Goal: Task Accomplishment & Management: Use online tool/utility

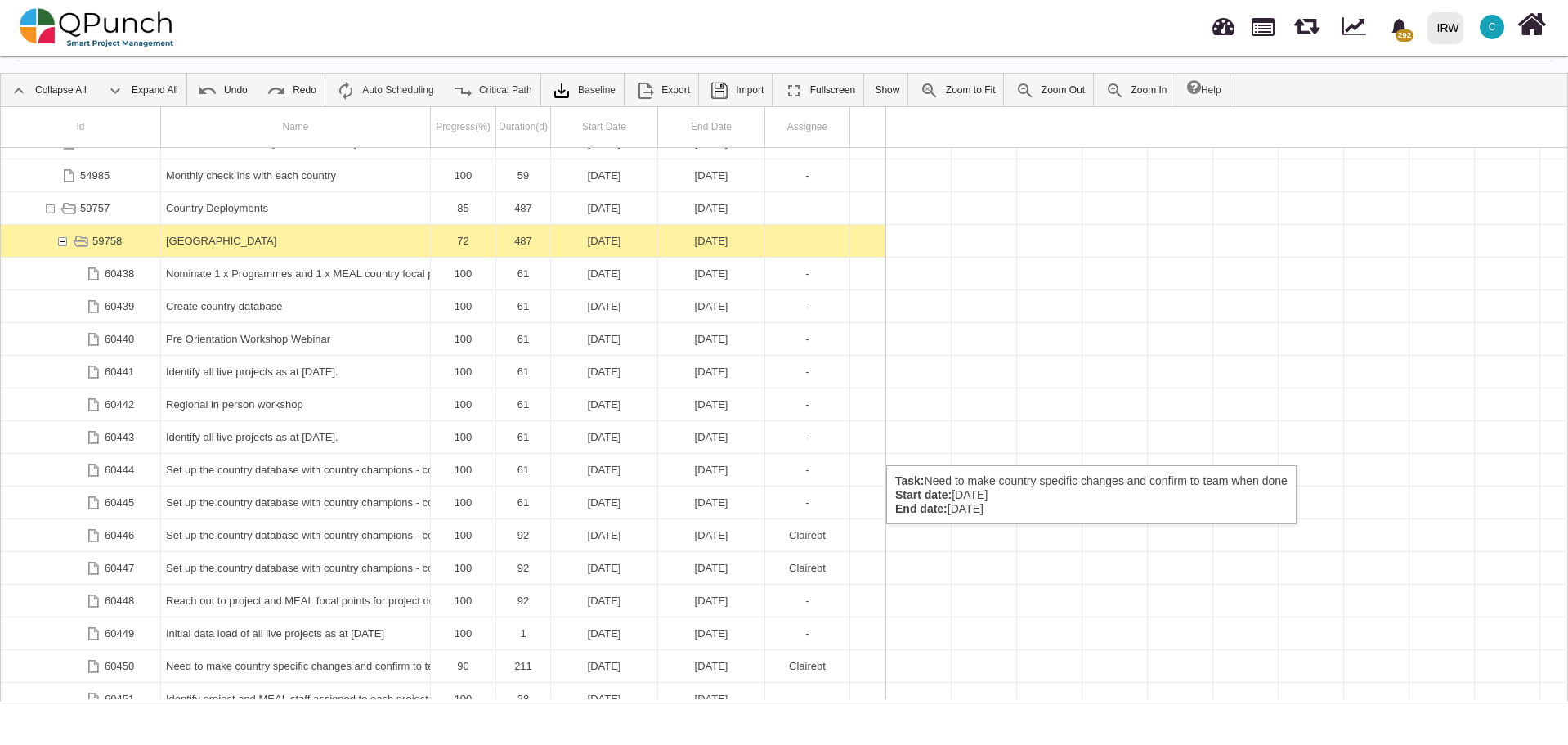
scroll to position [0, 37986]
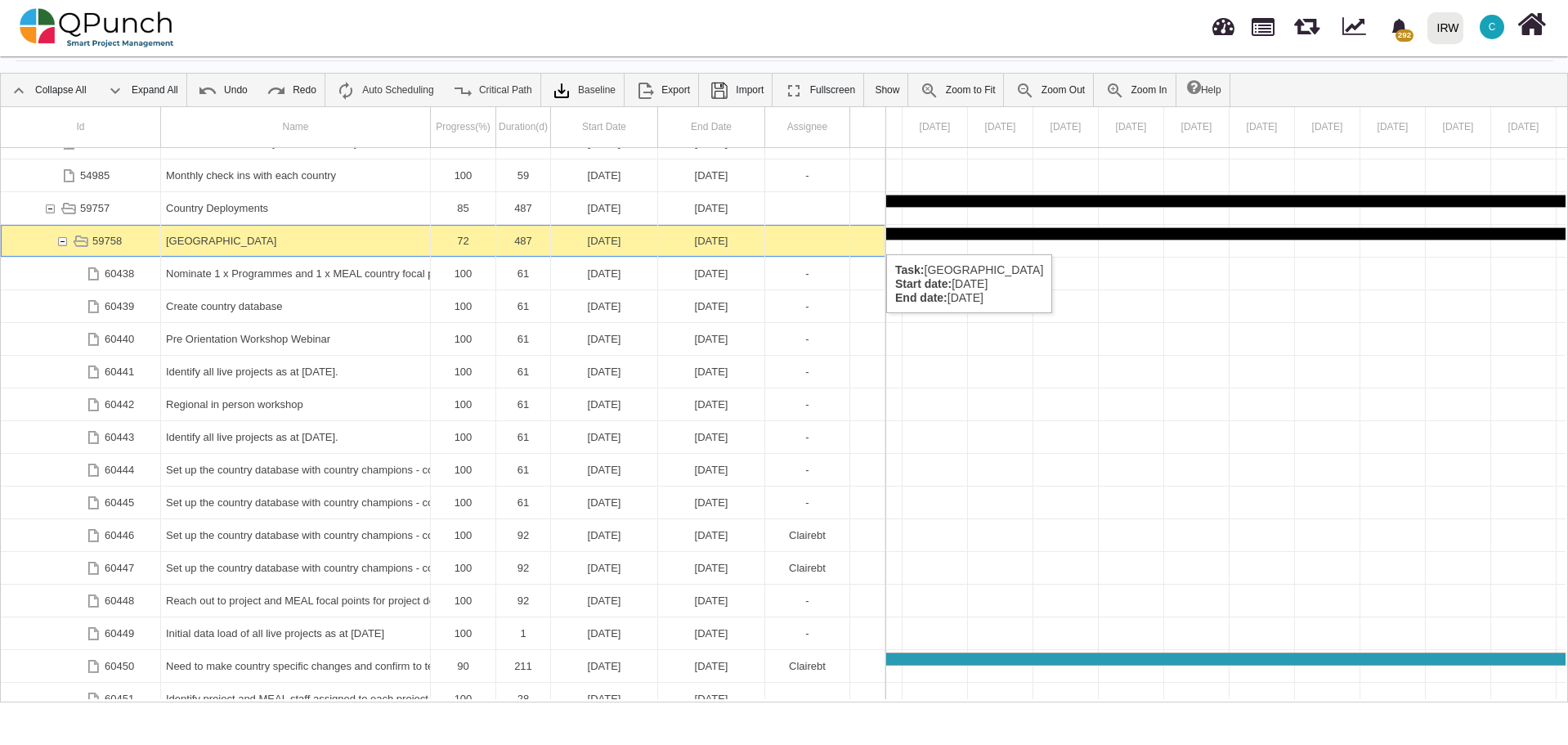
click at [62, 238] on div "59758" at bounding box center [62, 241] width 14 height 32
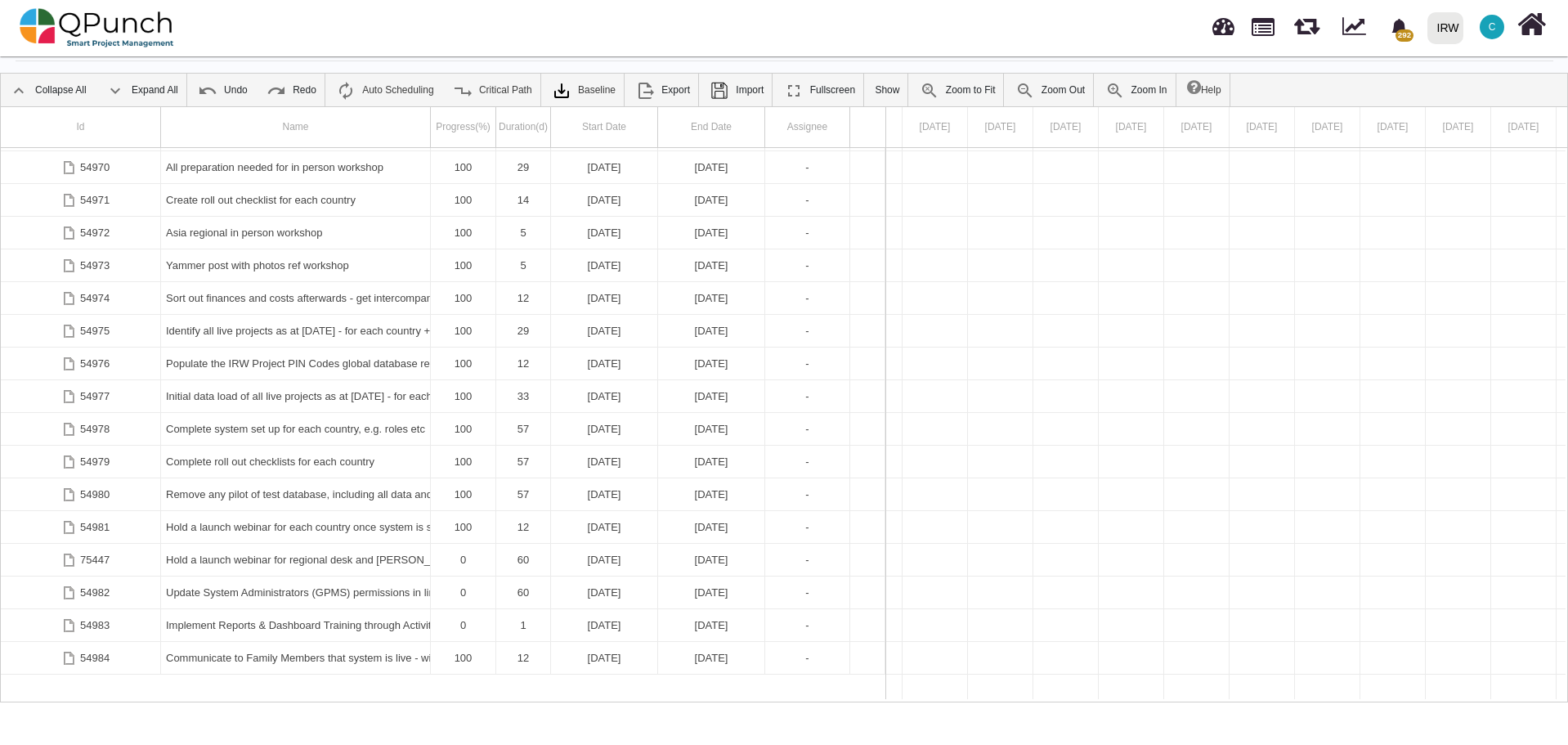
scroll to position [741, 0]
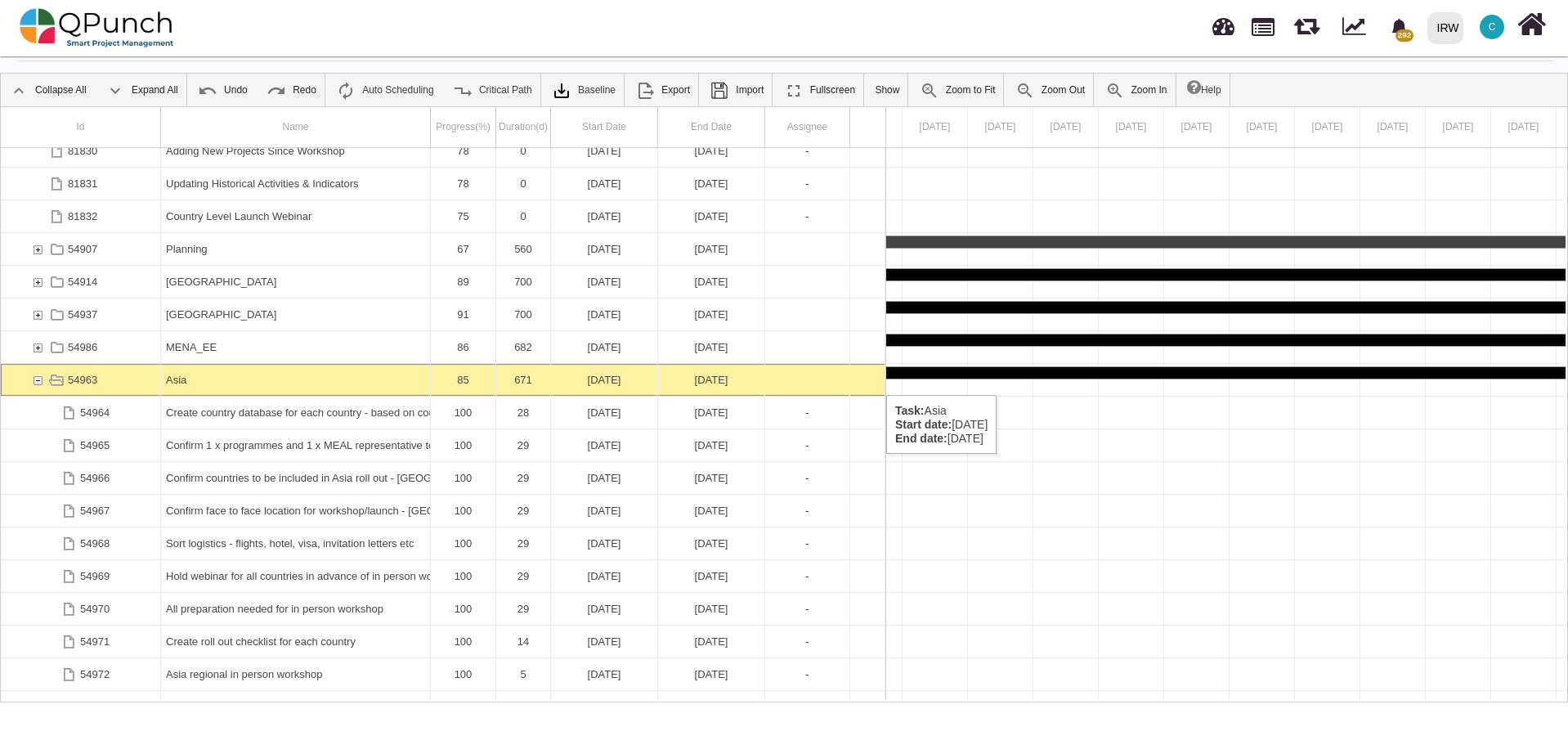
click at [33, 379] on div "54963" at bounding box center [37, 380] width 14 height 32
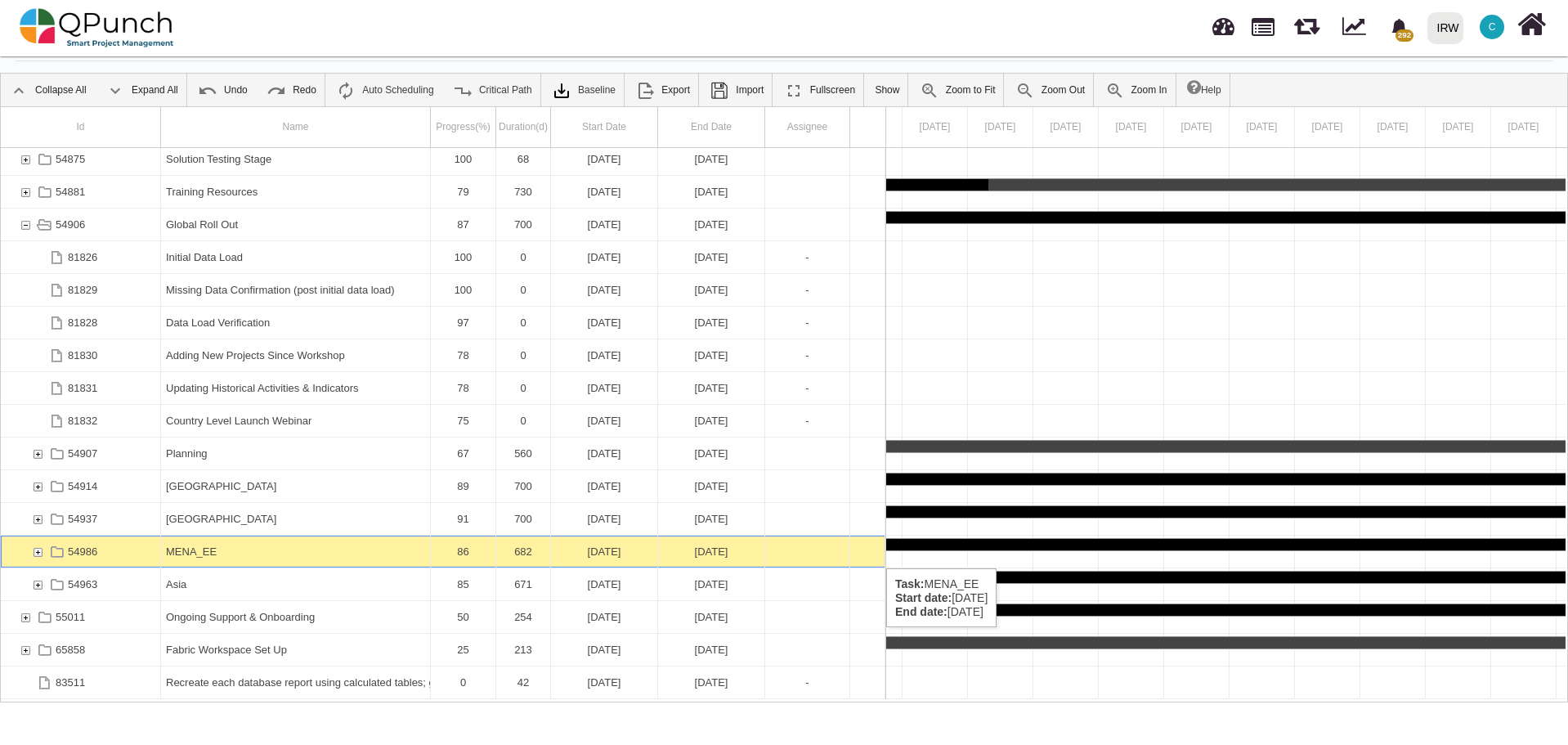
click at [40, 552] on div "54986" at bounding box center [37, 551] width 14 height 32
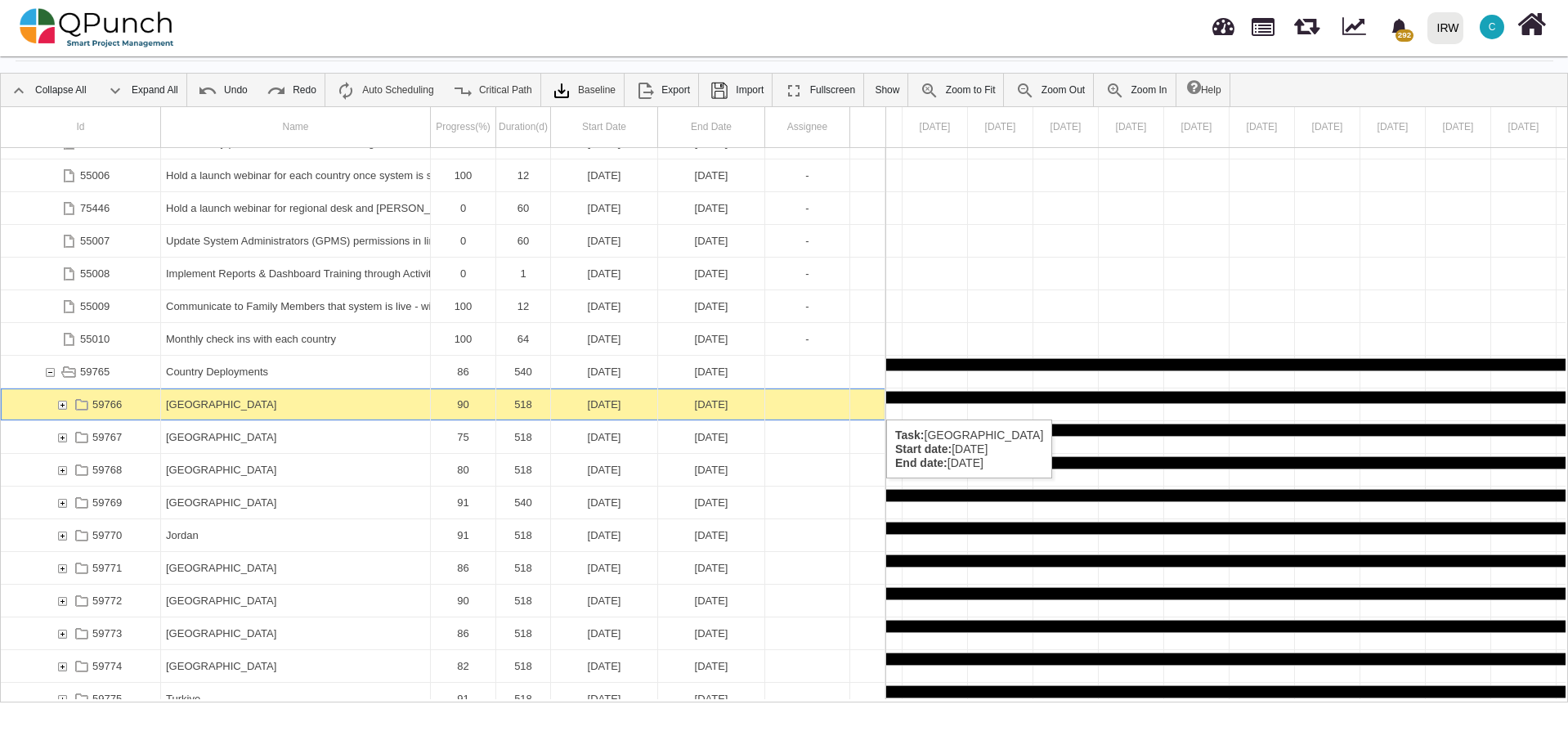
click at [62, 403] on div "59766" at bounding box center [62, 404] width 14 height 32
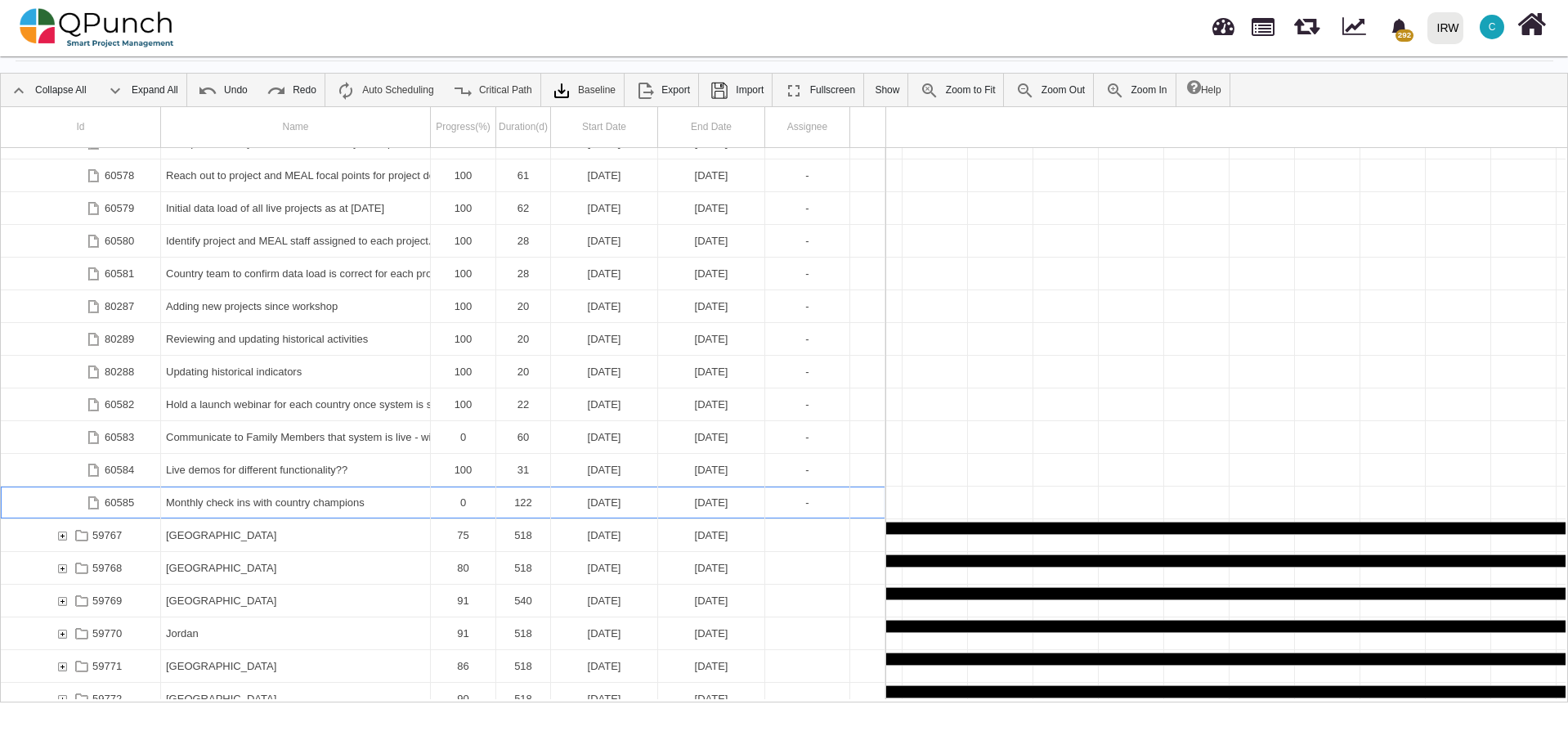
click at [251, 504] on div "Monthly check ins with country champions" at bounding box center [295, 502] width 259 height 32
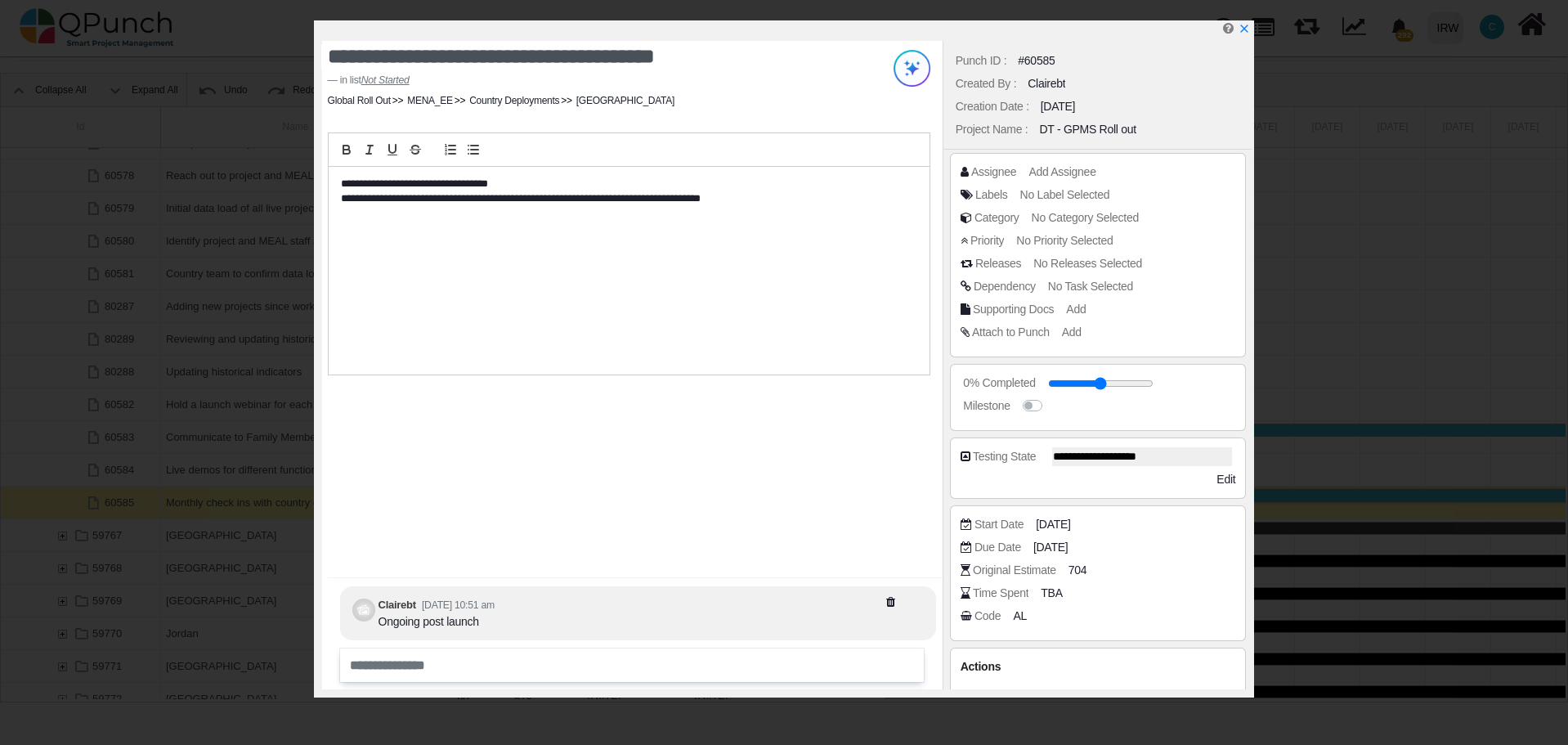
click at [342, 183] on p "**********" at bounding box center [625, 184] width 568 height 14
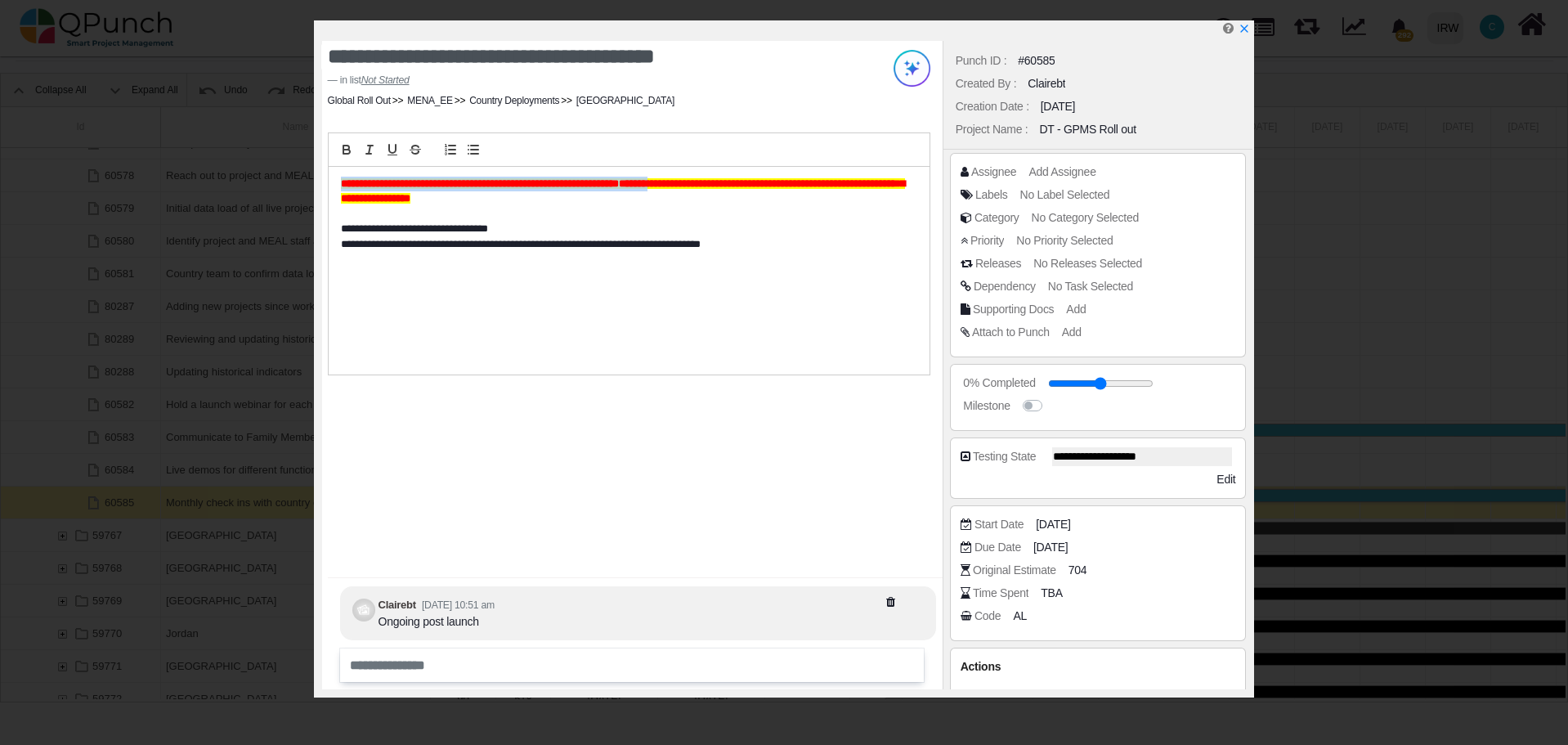
drag, startPoint x: 544, startPoint y: 181, endPoint x: 326, endPoint y: 173, distance: 218.1
click at [326, 173] on div "**********" at bounding box center [628, 255] width 627 height 246
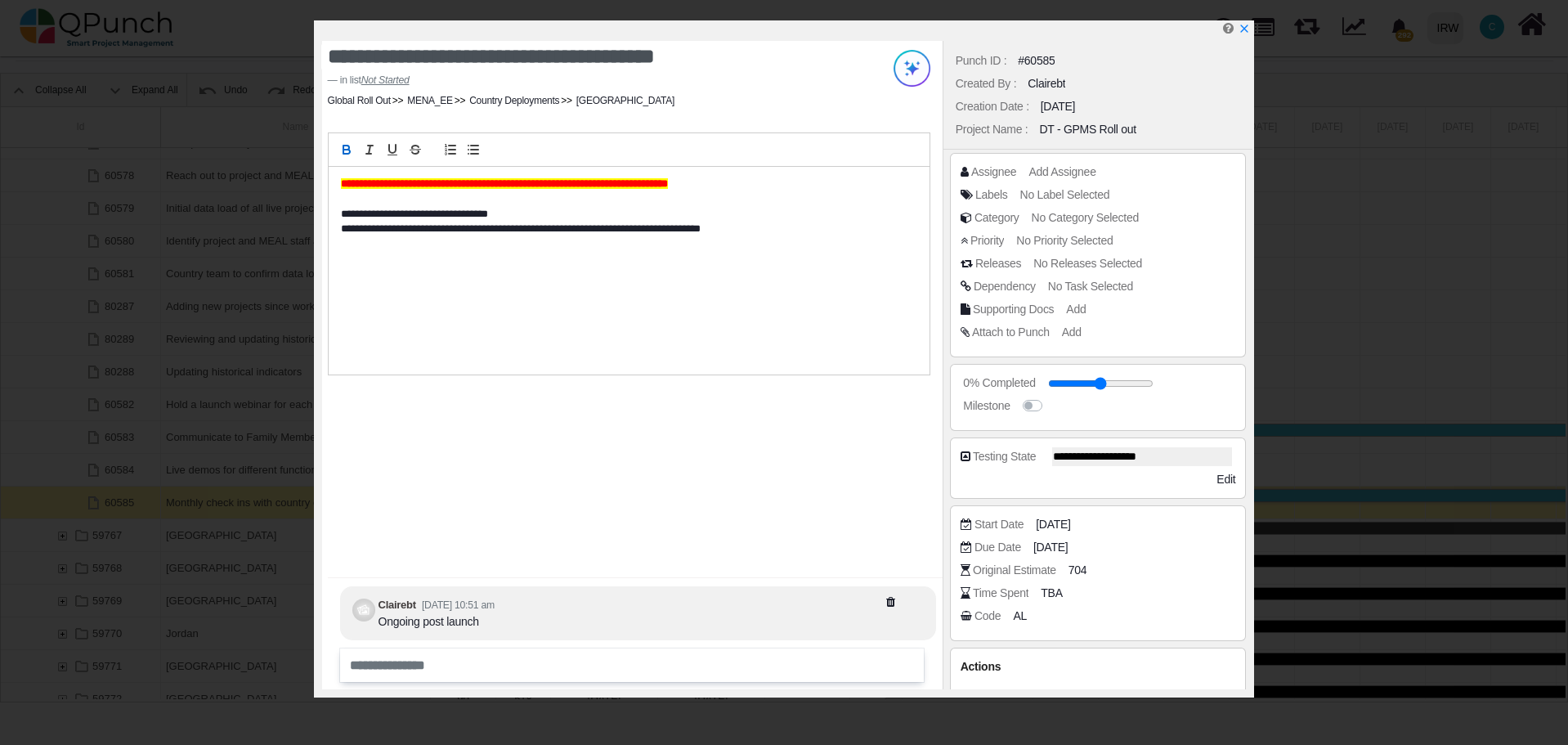
click at [456, 445] on div "**********" at bounding box center [633, 364] width 621 height 649
click at [1067, 381] on input "range" at bounding box center [1109, 384] width 106 height 7
type input "*"
click at [1069, 385] on input "range" at bounding box center [1103, 384] width 106 height 7
click at [837, 457] on div "**********" at bounding box center [633, 364] width 621 height 649
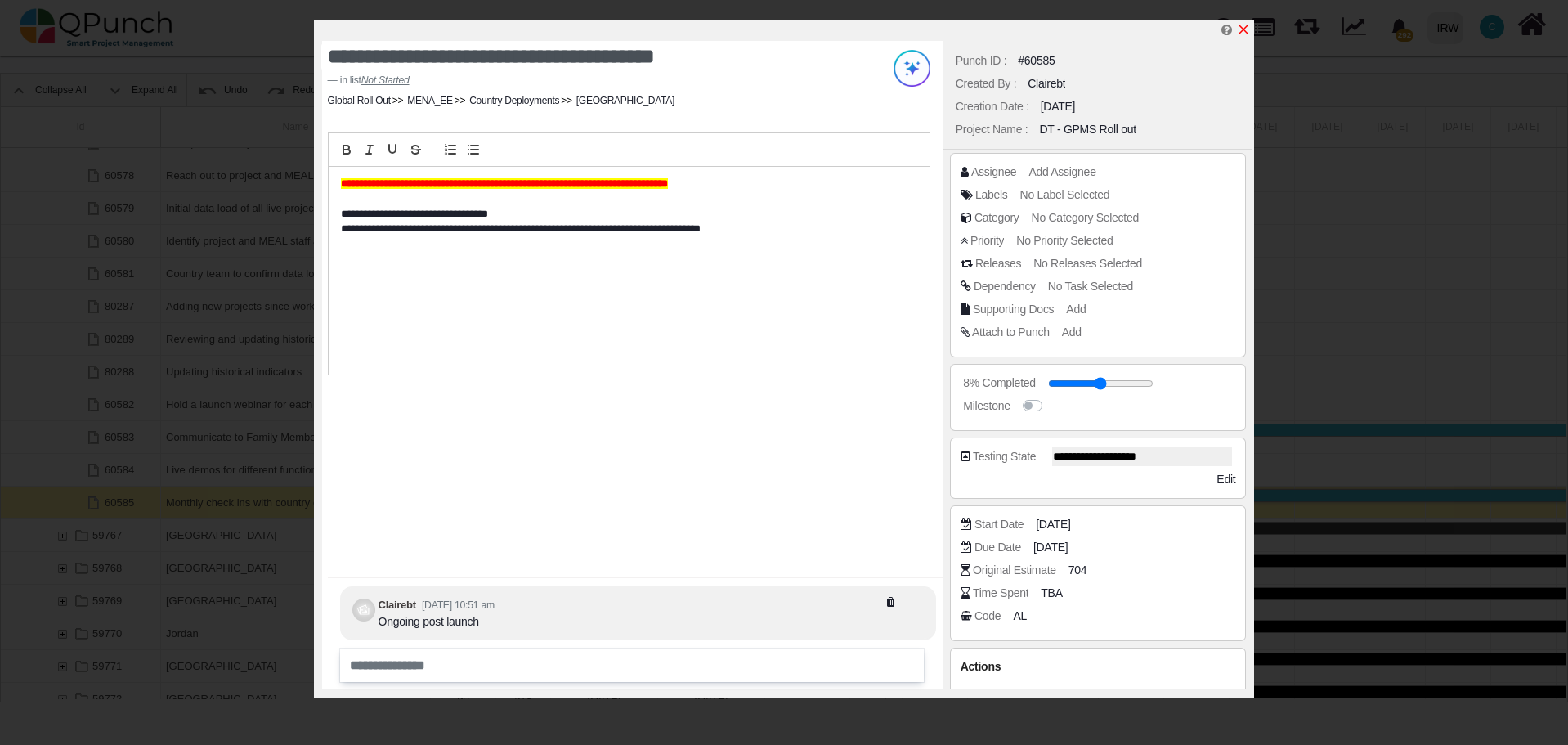
click at [1248, 27] on icon "x" at bounding box center [1244, 30] width 9 height 9
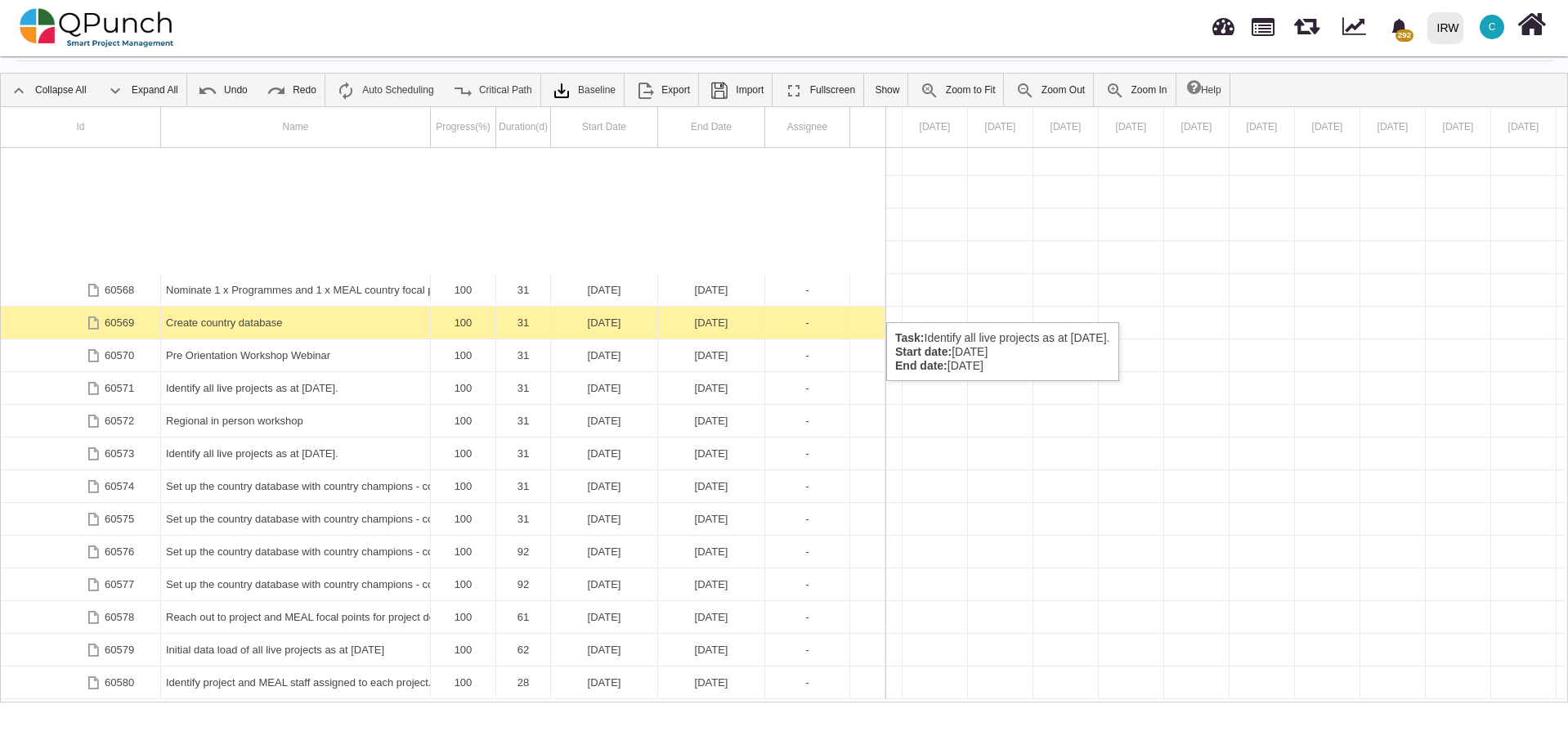
scroll to position [1272, 0]
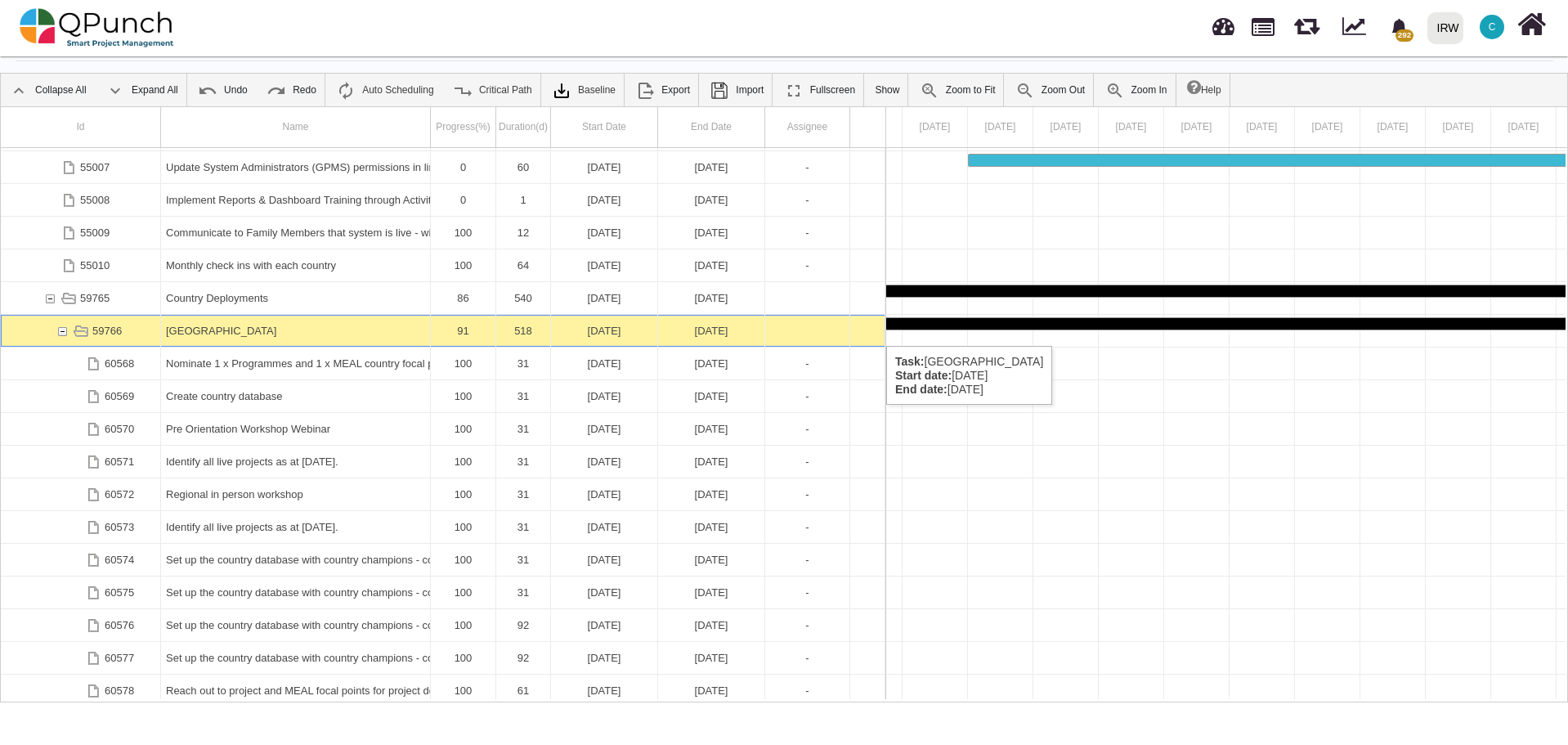
click at [63, 331] on div "59766" at bounding box center [62, 331] width 14 height 32
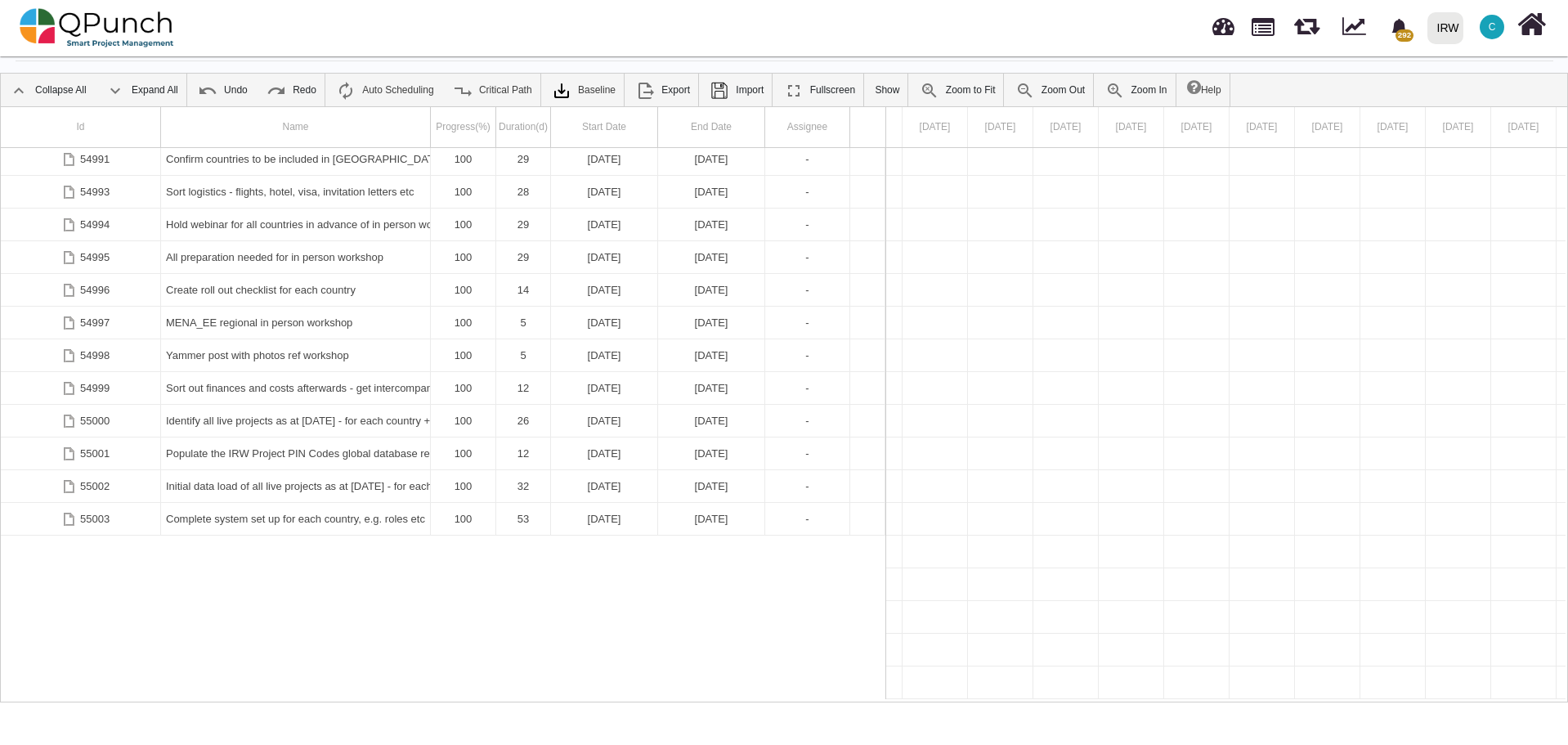
scroll to position [463, 0]
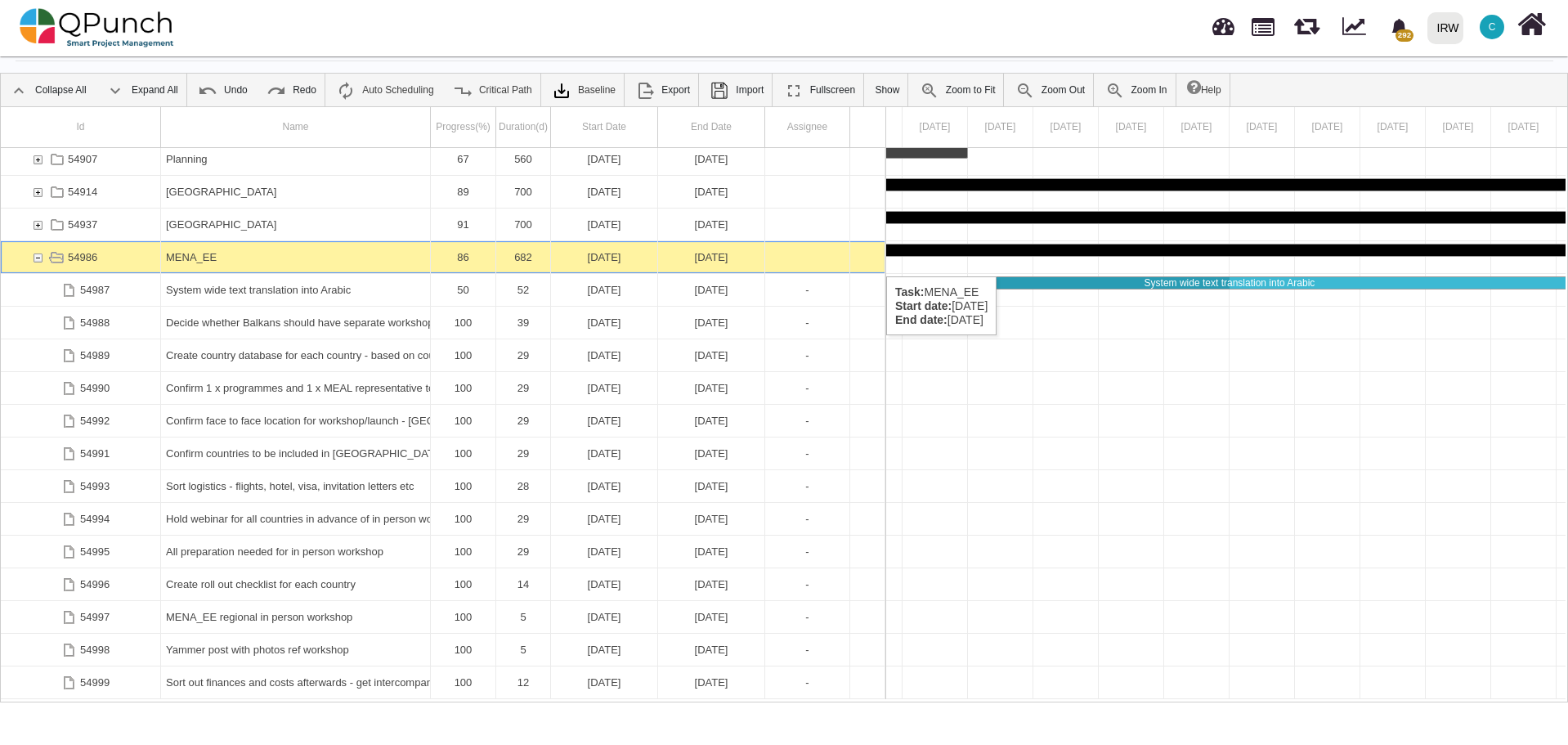
click at [37, 258] on div "54986" at bounding box center [37, 257] width 14 height 32
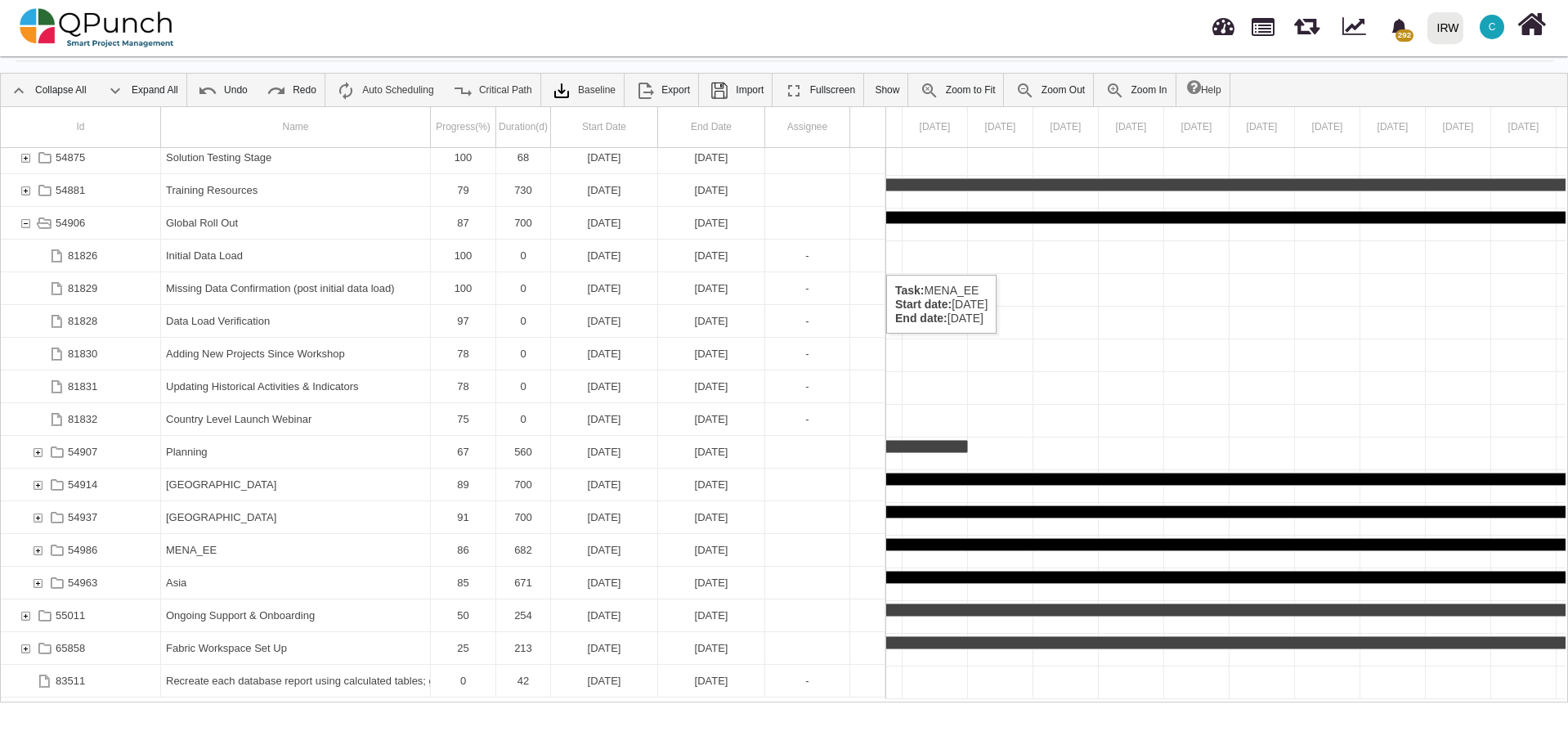
scroll to position [168, 0]
click at [35, 584] on div "54963" at bounding box center [37, 584] width 14 height 32
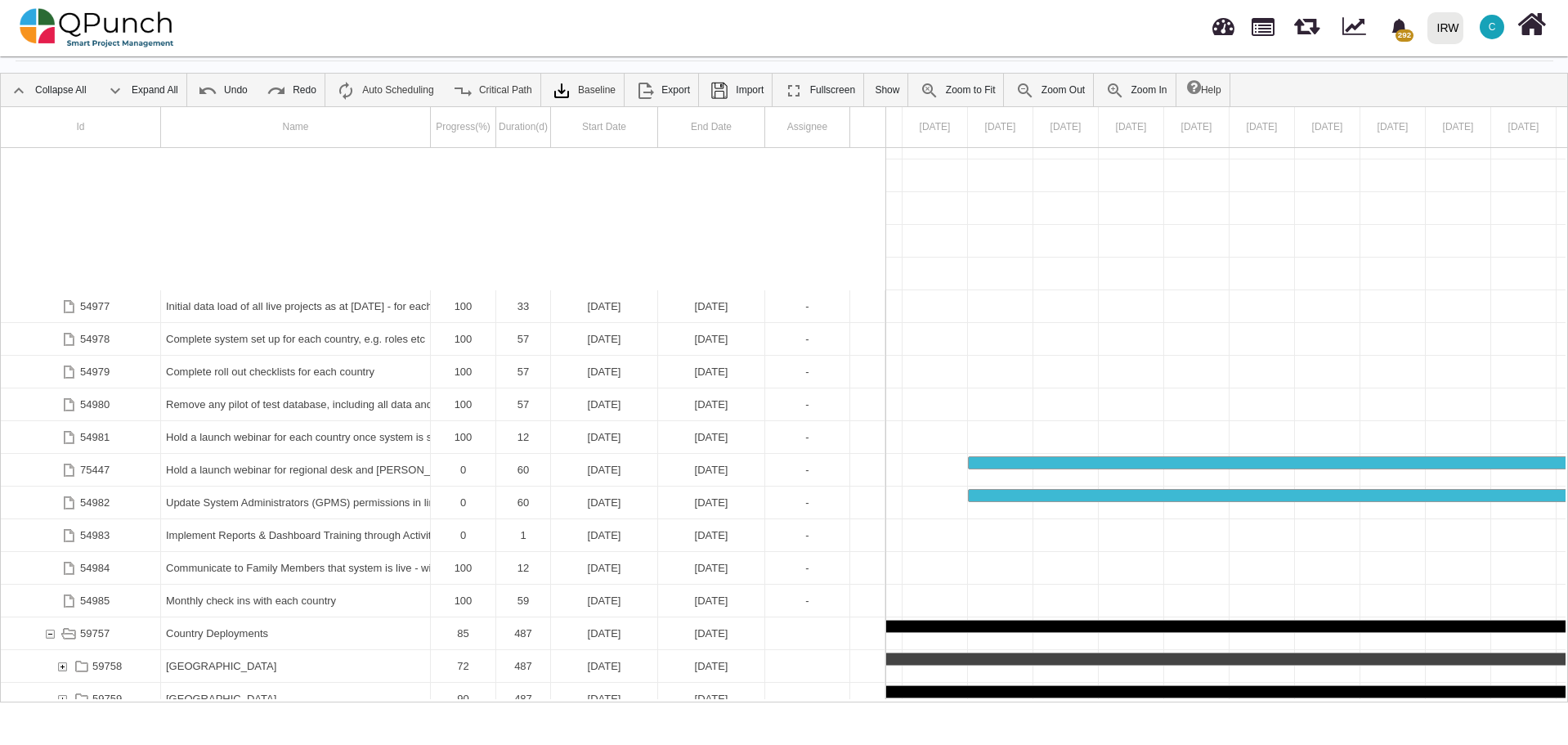
scroll to position [1125, 0]
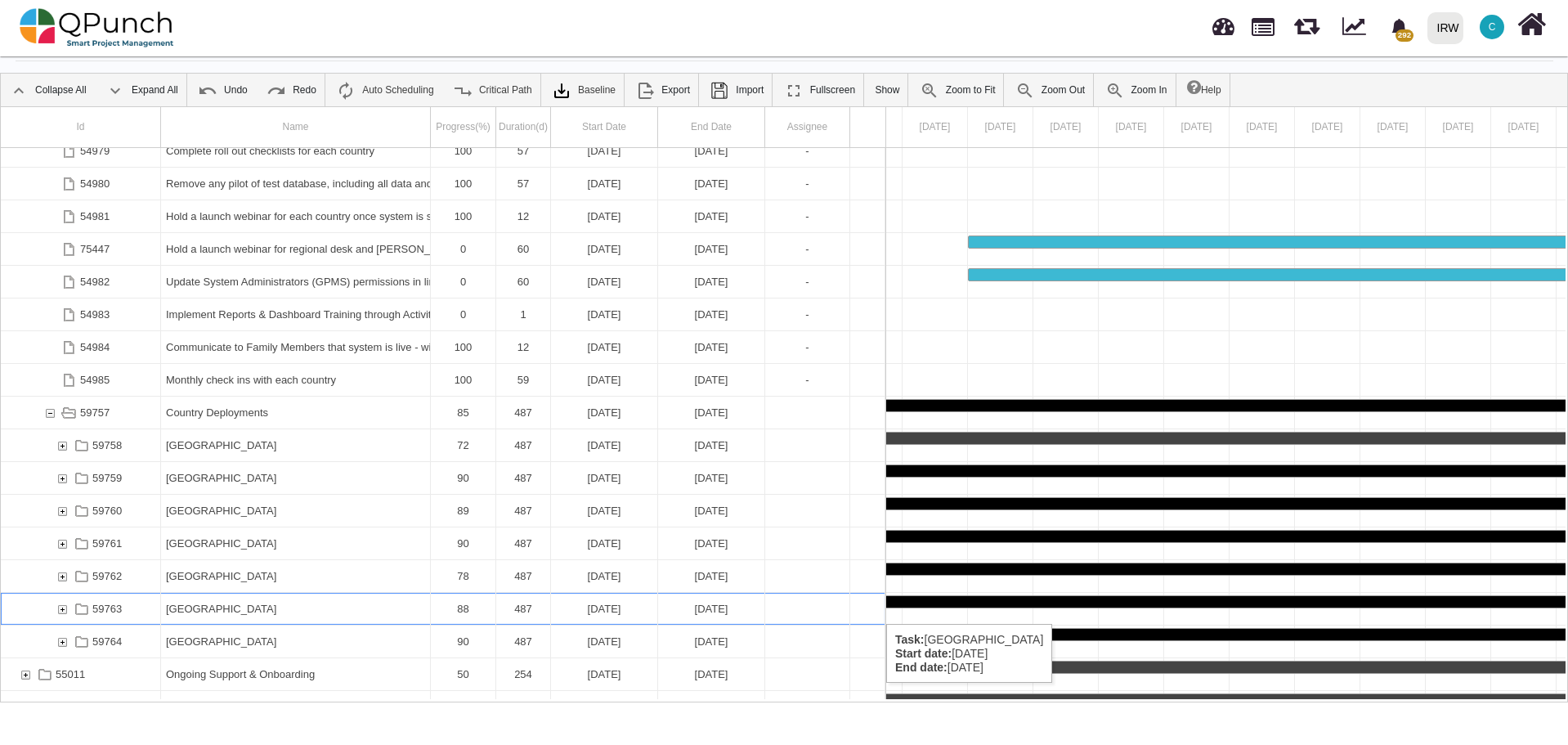
click at [60, 608] on div "59763" at bounding box center [62, 609] width 14 height 32
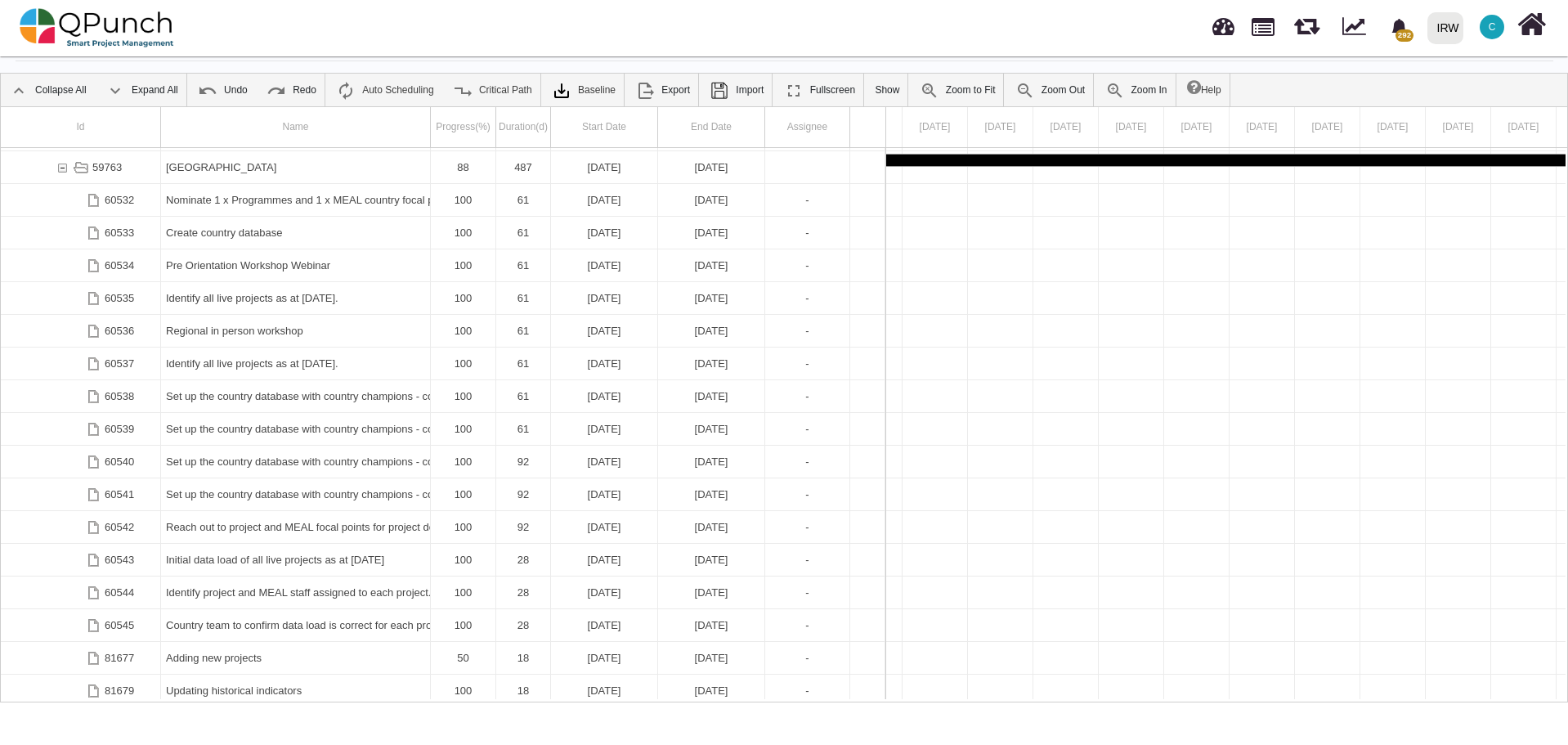
scroll to position [1787, 0]
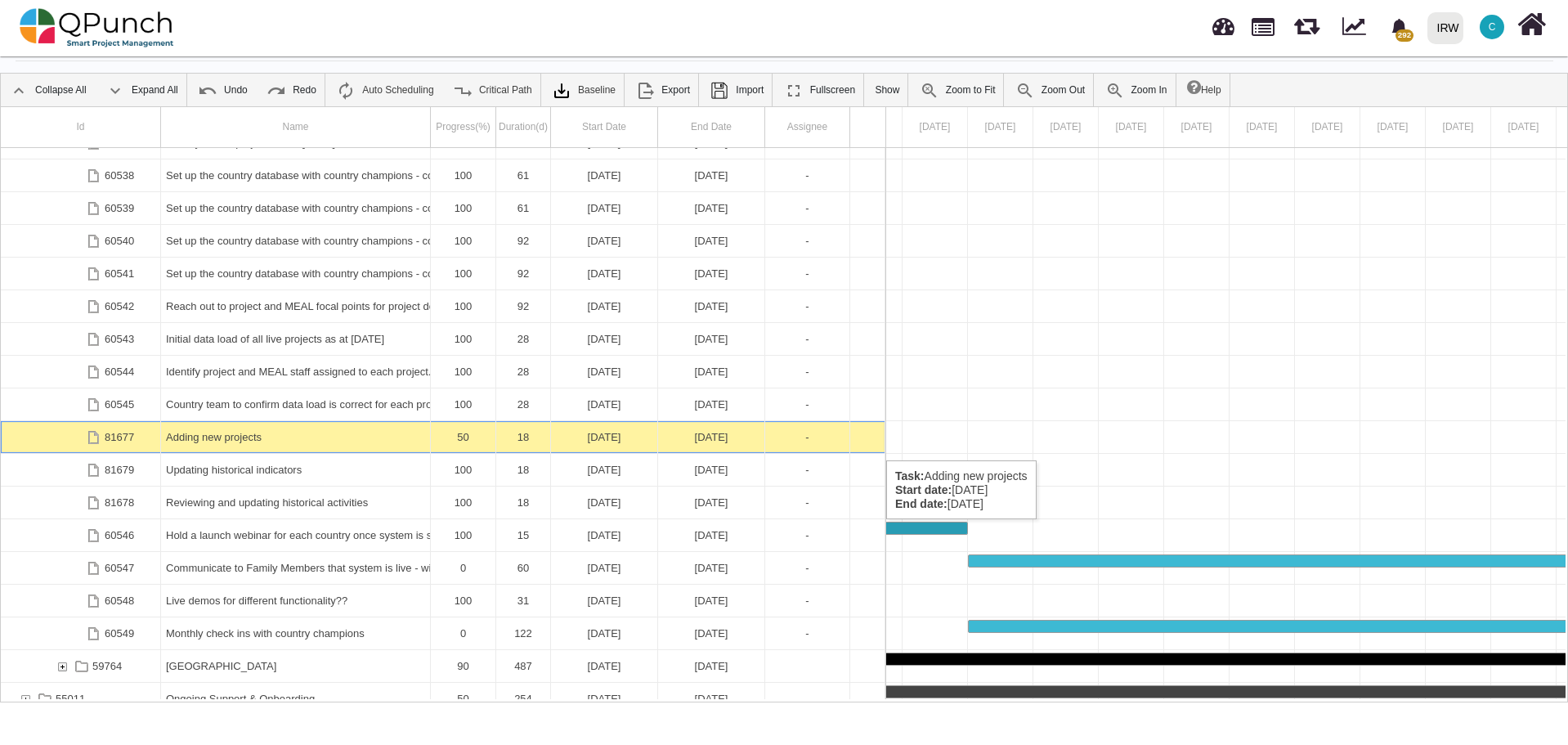
click at [222, 443] on div "Adding new projects" at bounding box center [295, 437] width 259 height 32
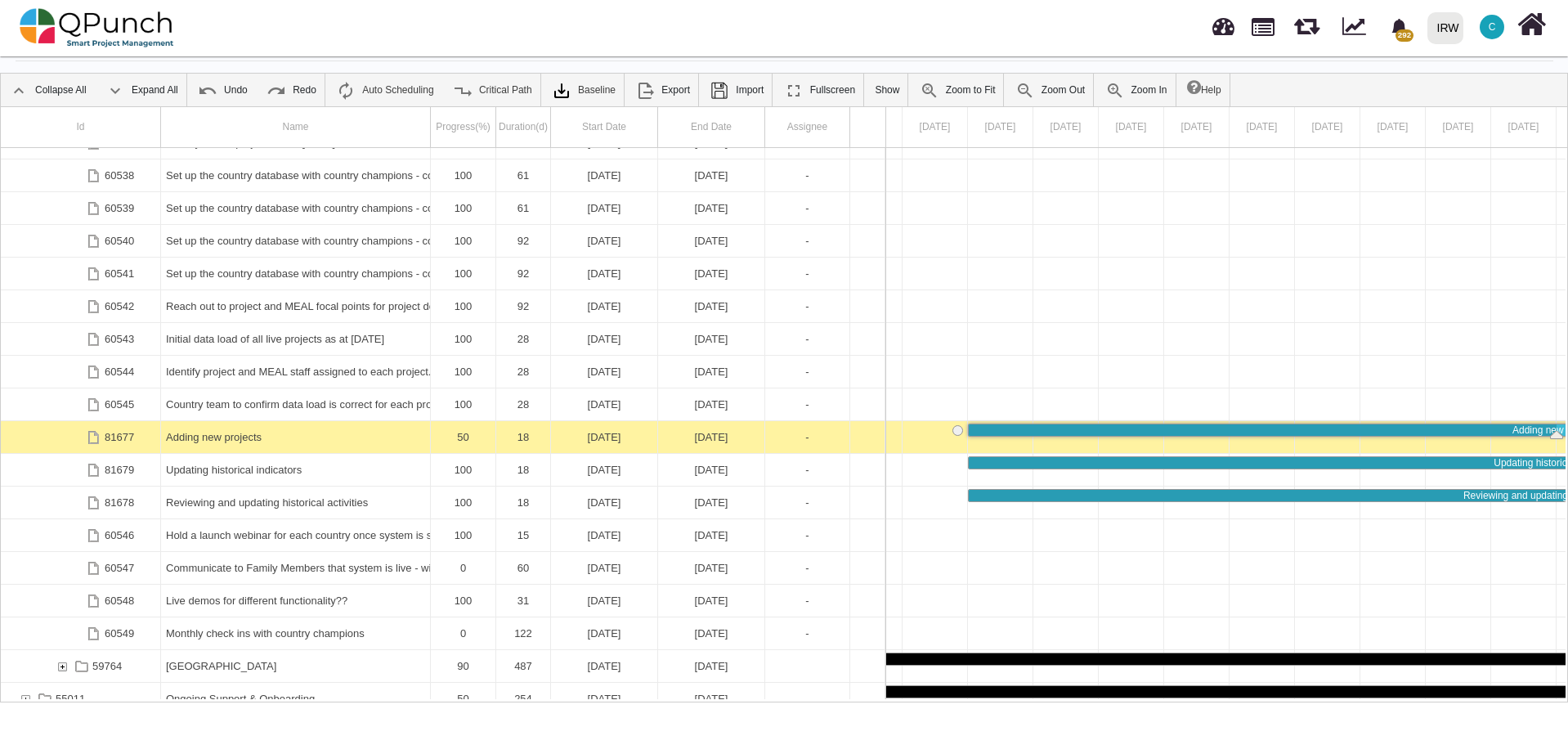
click at [222, 443] on div "Adding new projects" at bounding box center [295, 437] width 259 height 32
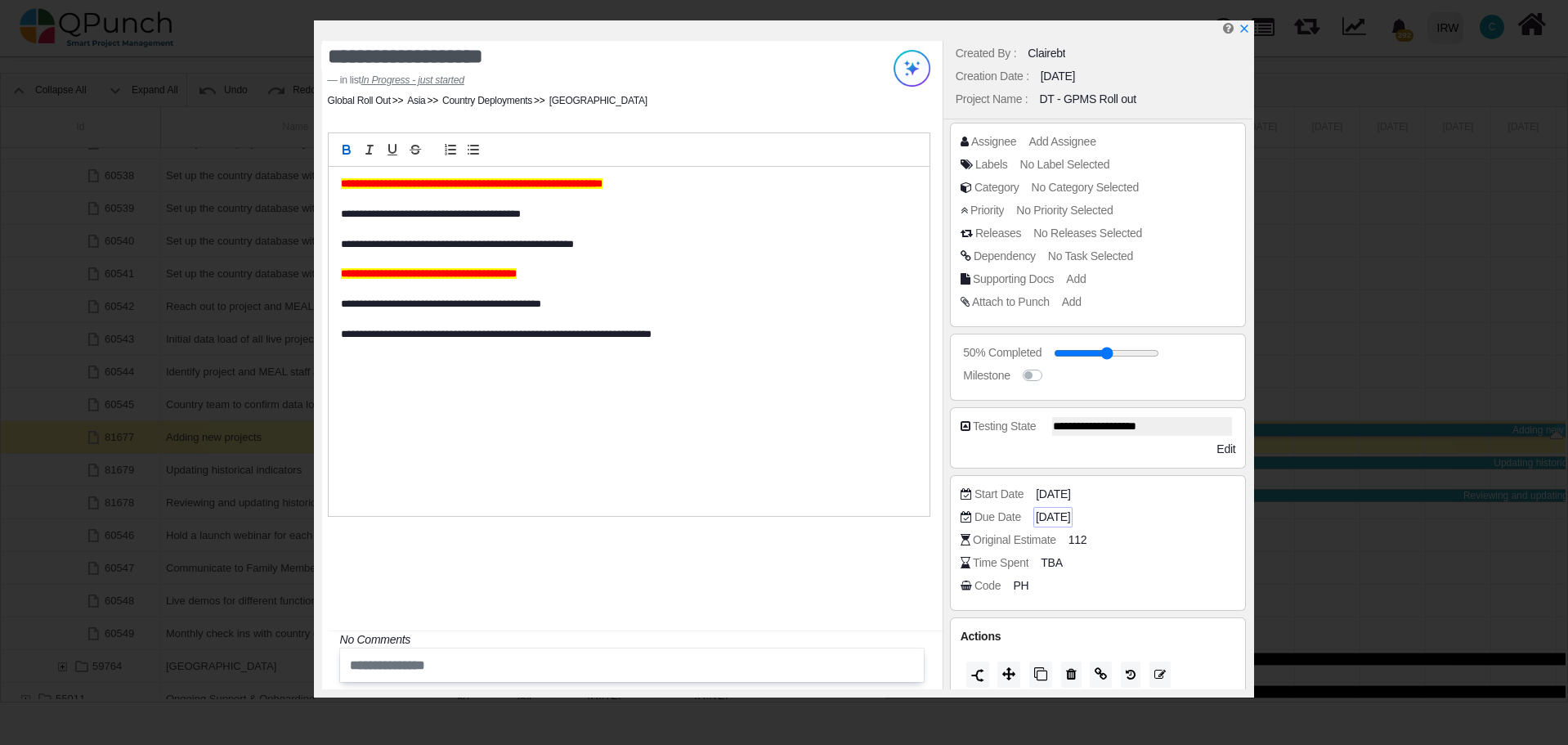
scroll to position [42, 0]
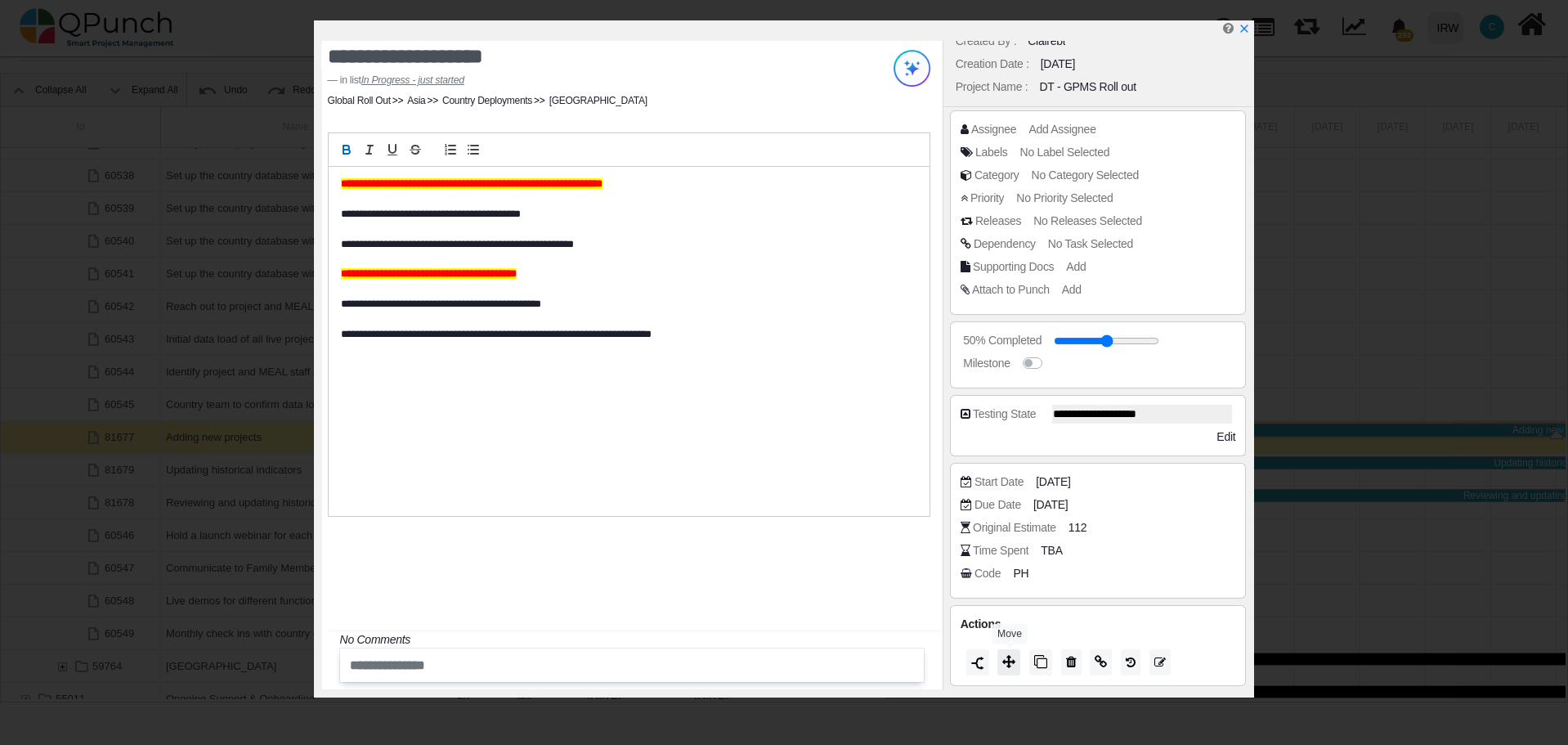
click at [1012, 660] on icon at bounding box center [1008, 660] width 13 height 13
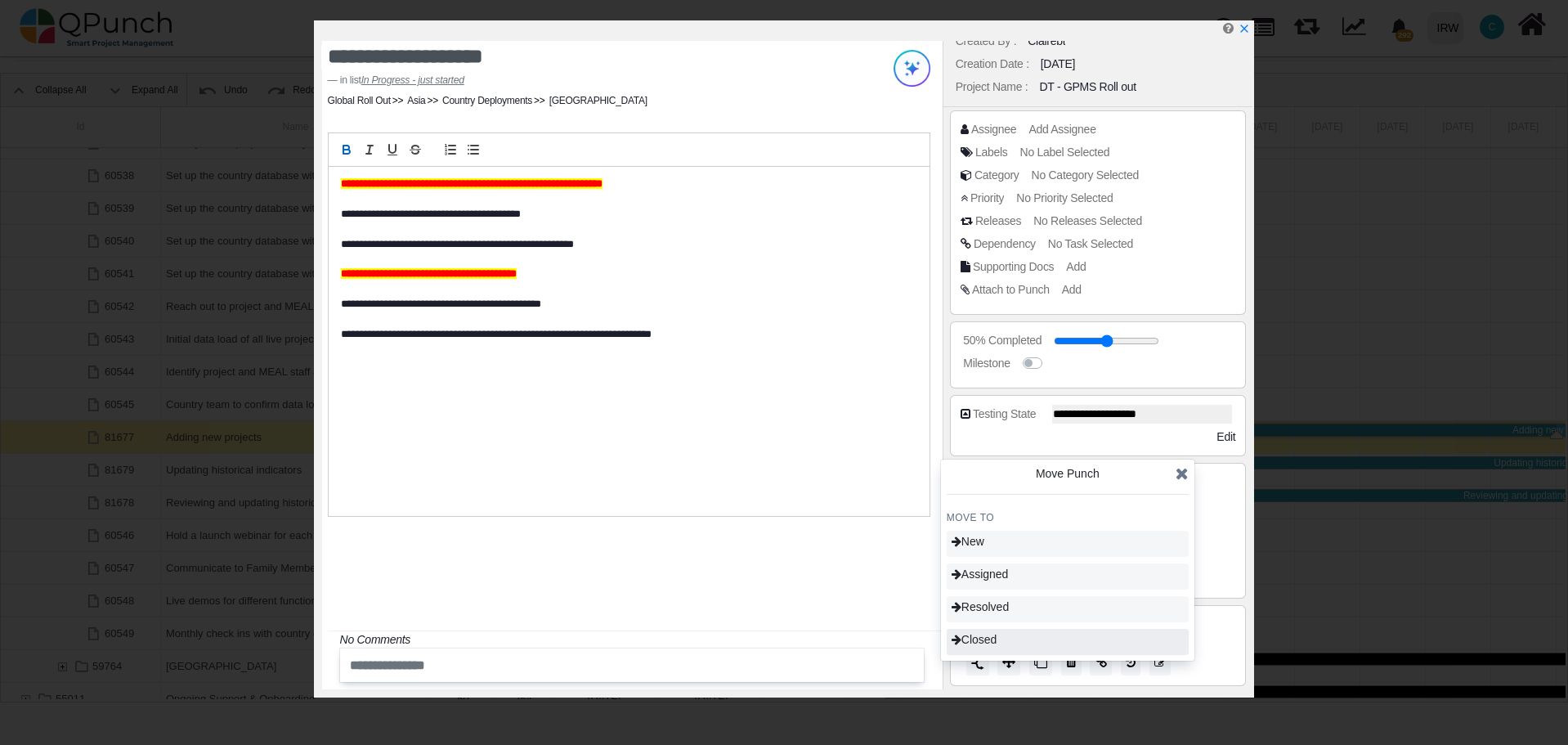
click at [1003, 642] on div "Closed" at bounding box center [1067, 641] width 242 height 26
type input "***"
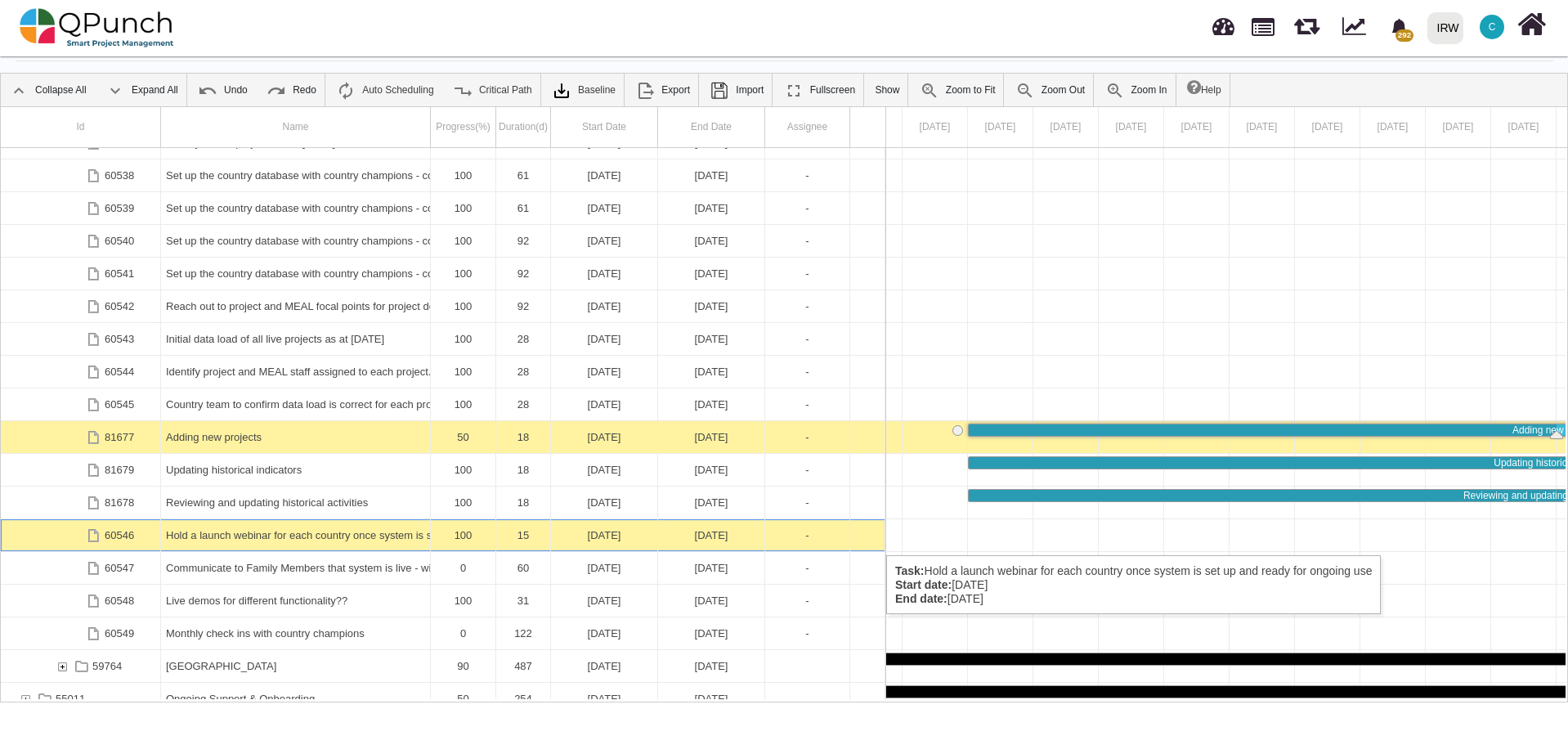
click at [282, 538] on div "Hold a launch webinar for each country once system is set up and ready for ongo…" at bounding box center [295, 535] width 259 height 32
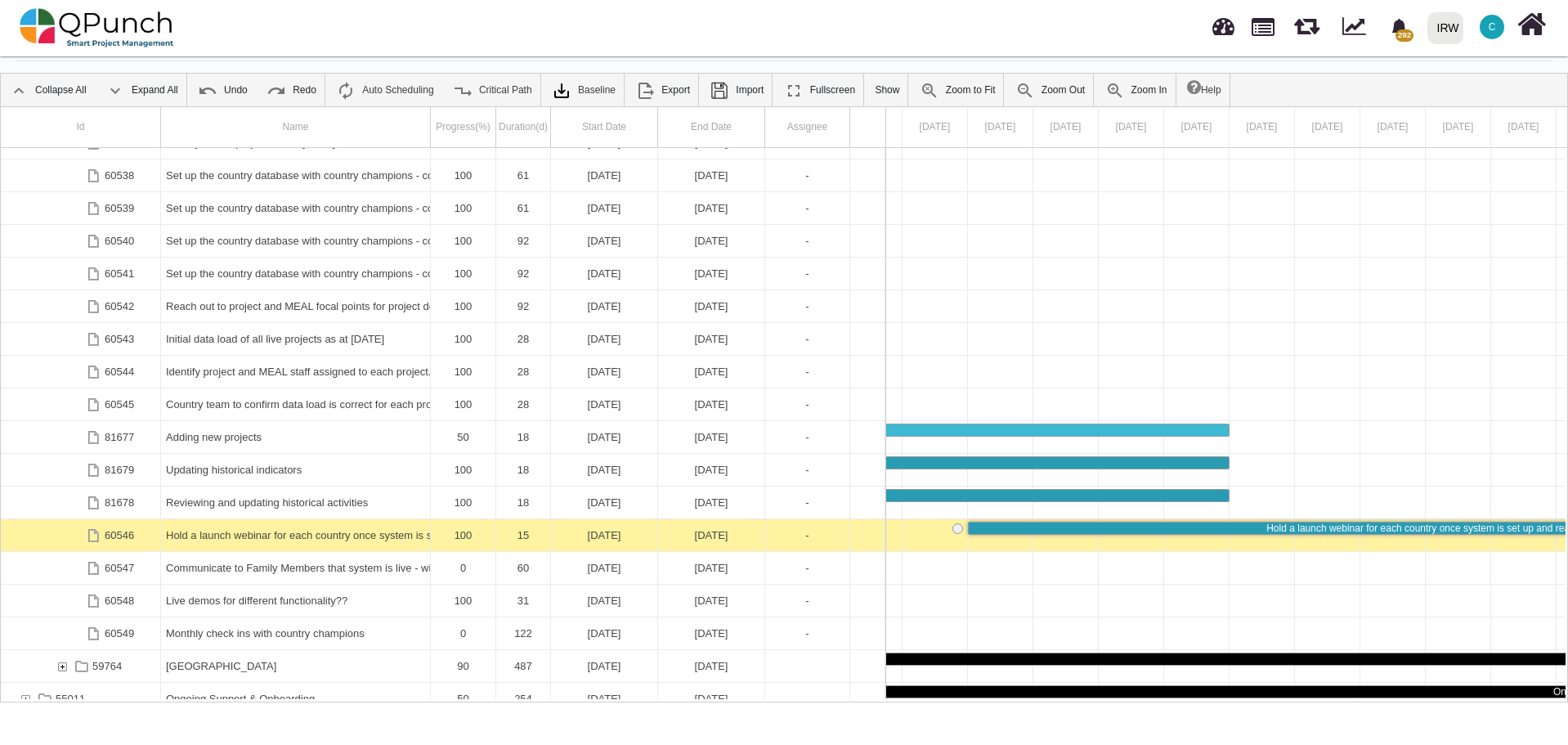
click at [282, 538] on div "Hold a launch webinar for each country once system is set up and ready for ongo…" at bounding box center [295, 535] width 259 height 32
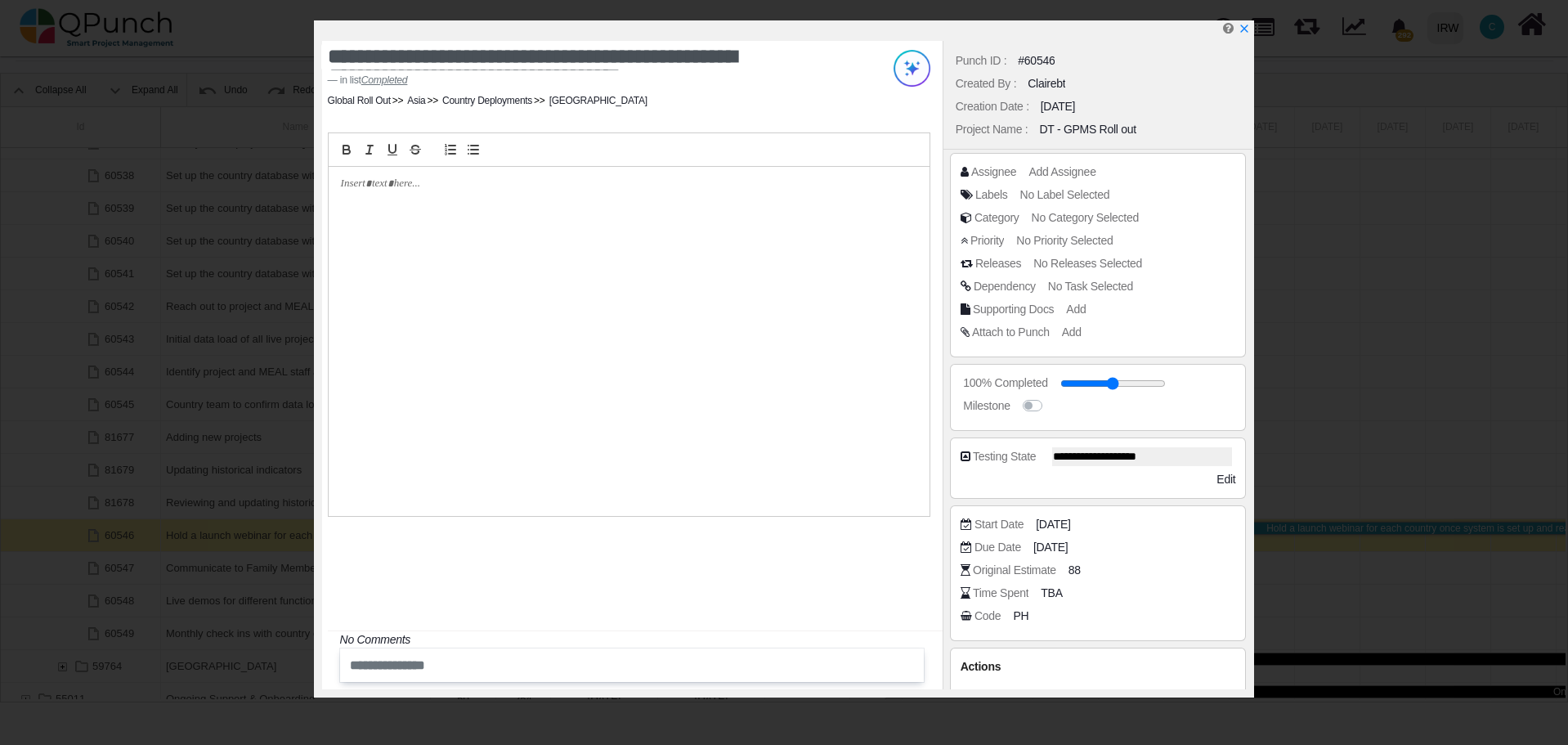
paste div
click at [500, 556] on div "**********" at bounding box center [633, 364] width 621 height 649
click at [1247, 30] on icon "x" at bounding box center [1243, 29] width 13 height 13
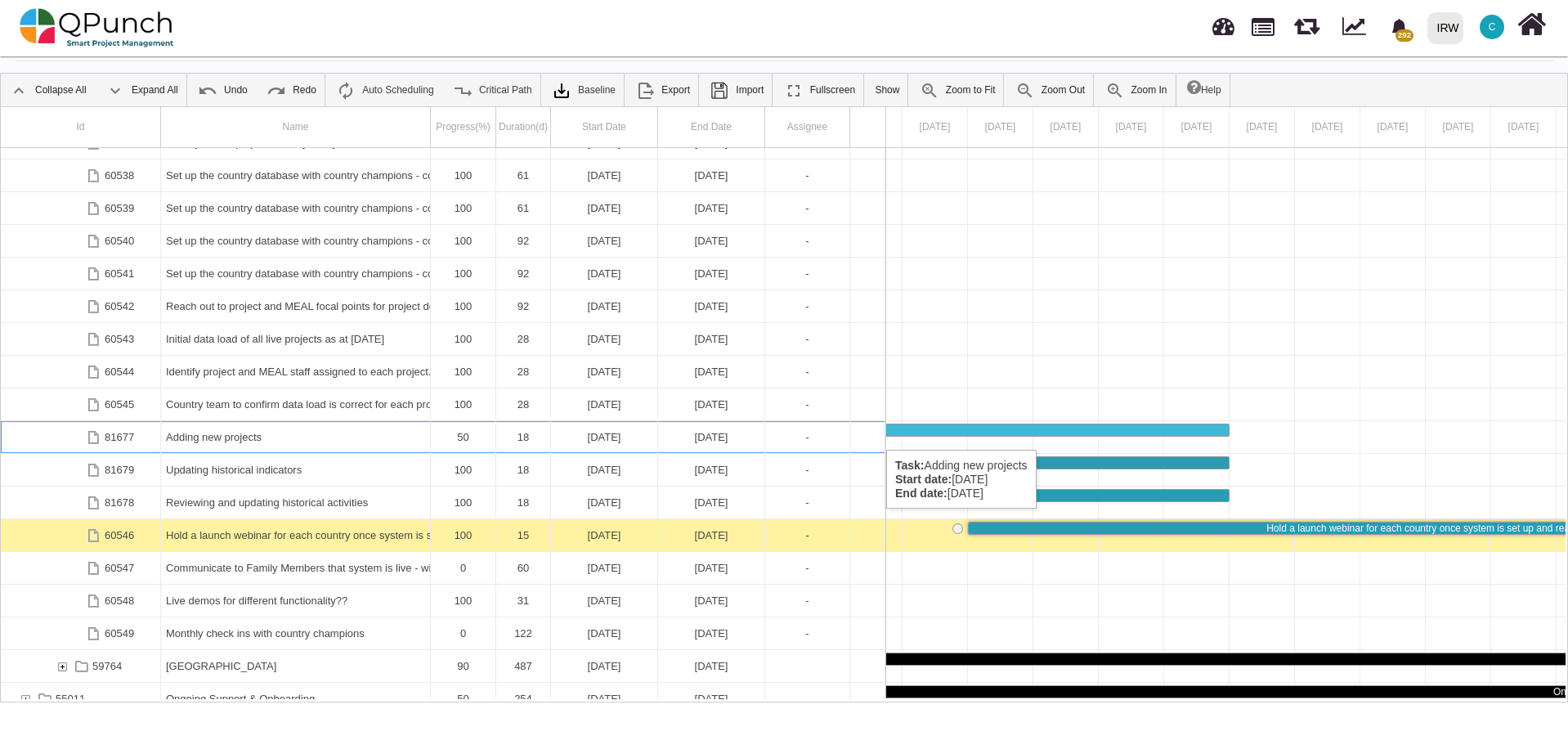
click at [354, 433] on div "Adding new projects" at bounding box center [295, 437] width 259 height 32
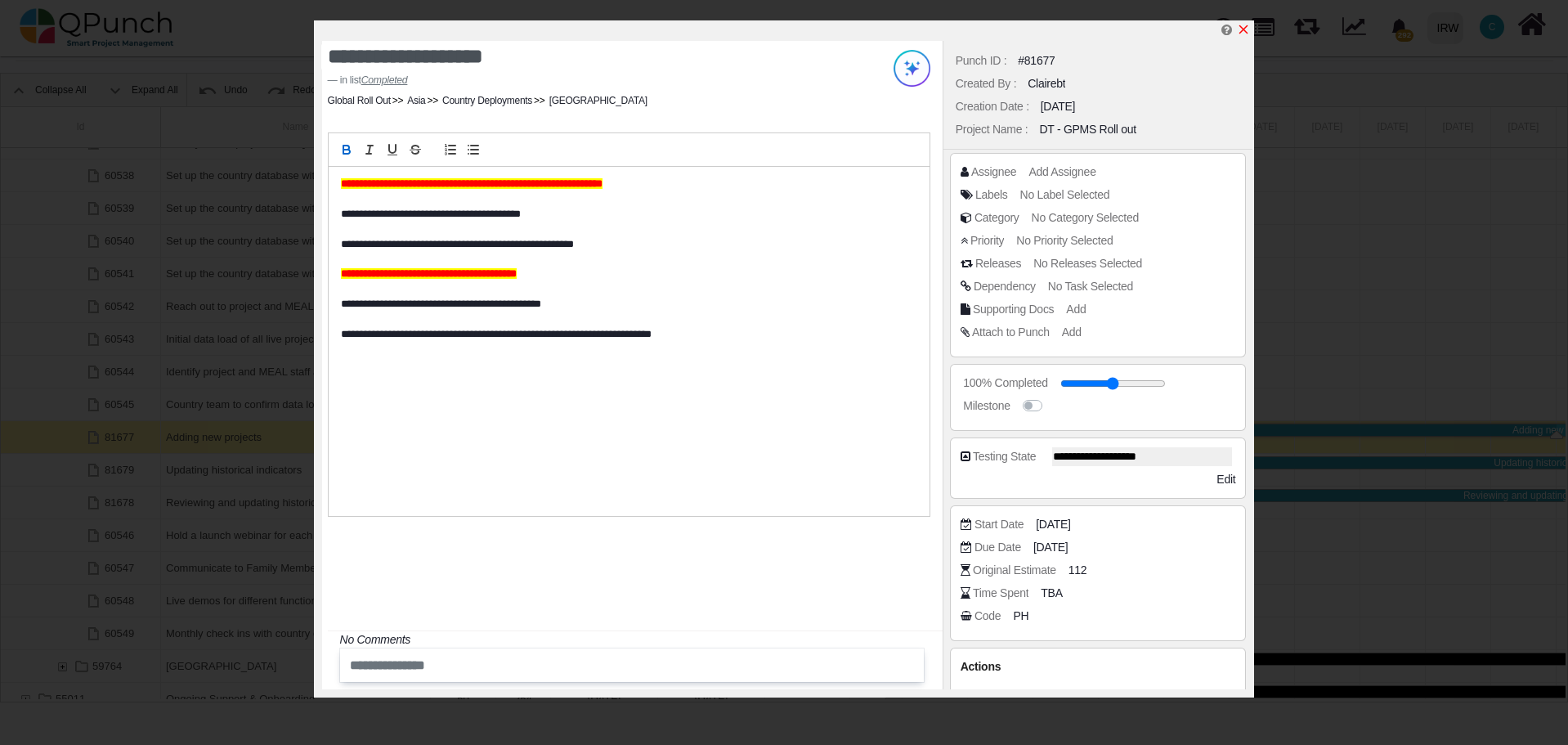
click at [1247, 33] on icon "x" at bounding box center [1244, 30] width 9 height 9
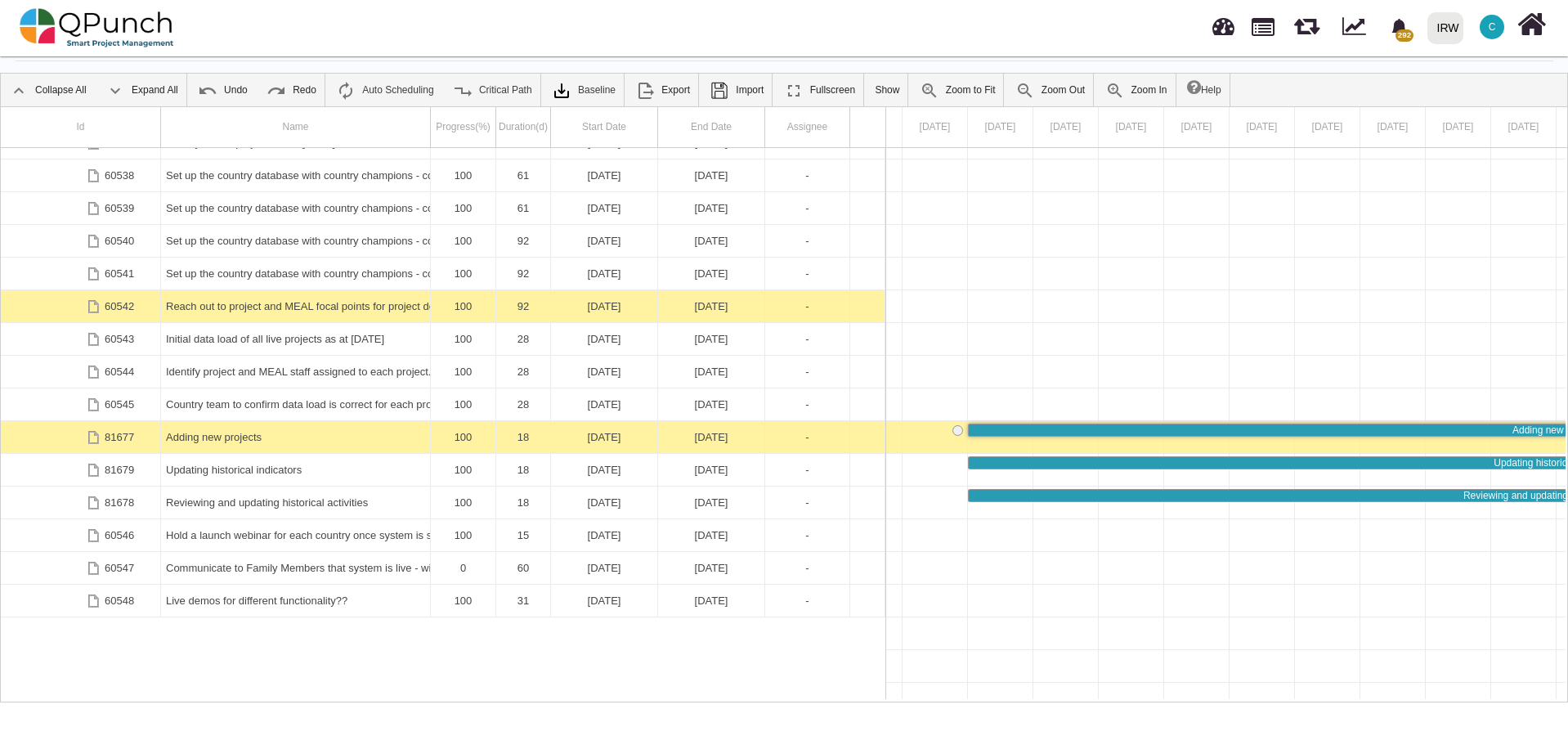
scroll to position [1640, 0]
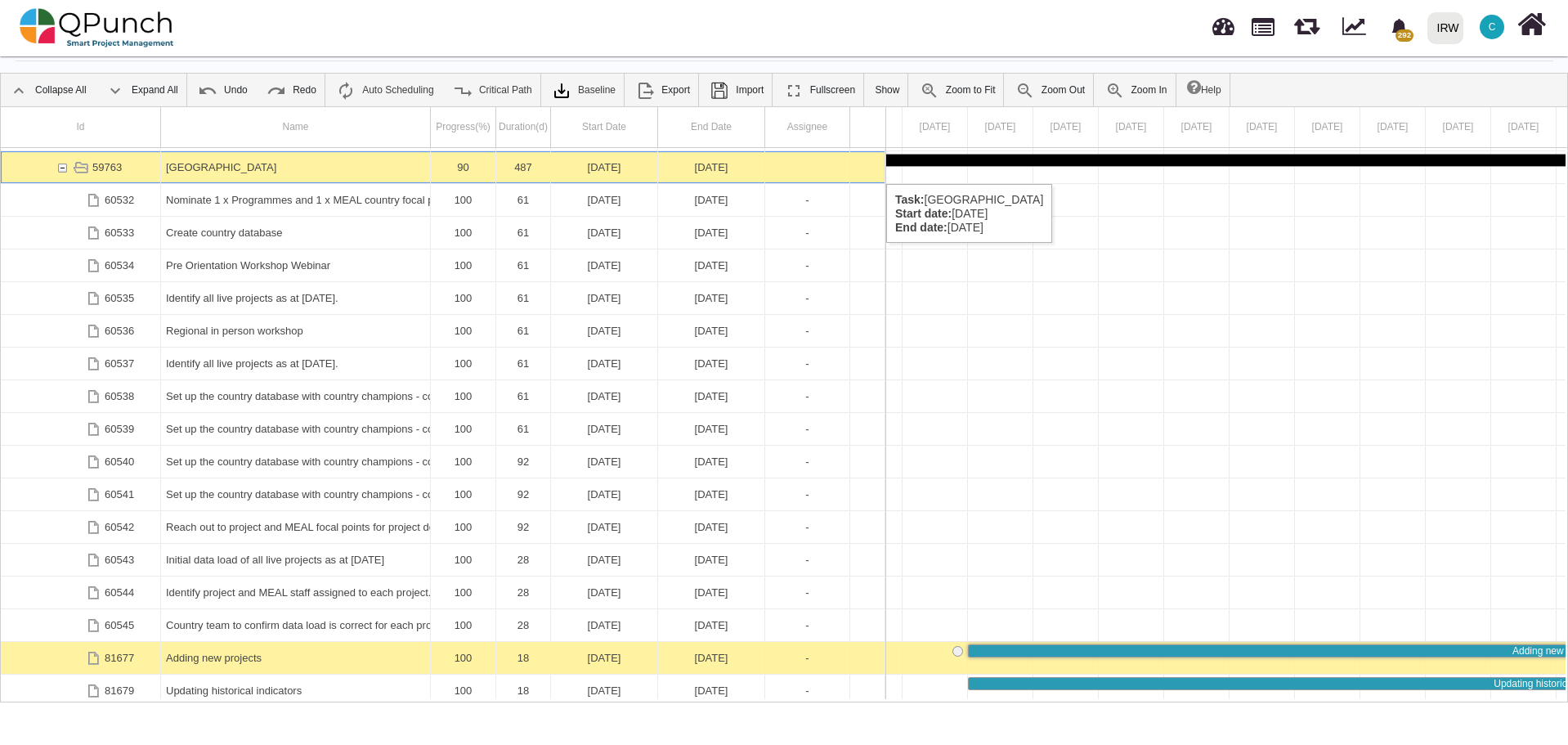
click at [62, 167] on div "59763" at bounding box center [62, 167] width 14 height 32
